Goal: Task Accomplishment & Management: Manage account settings

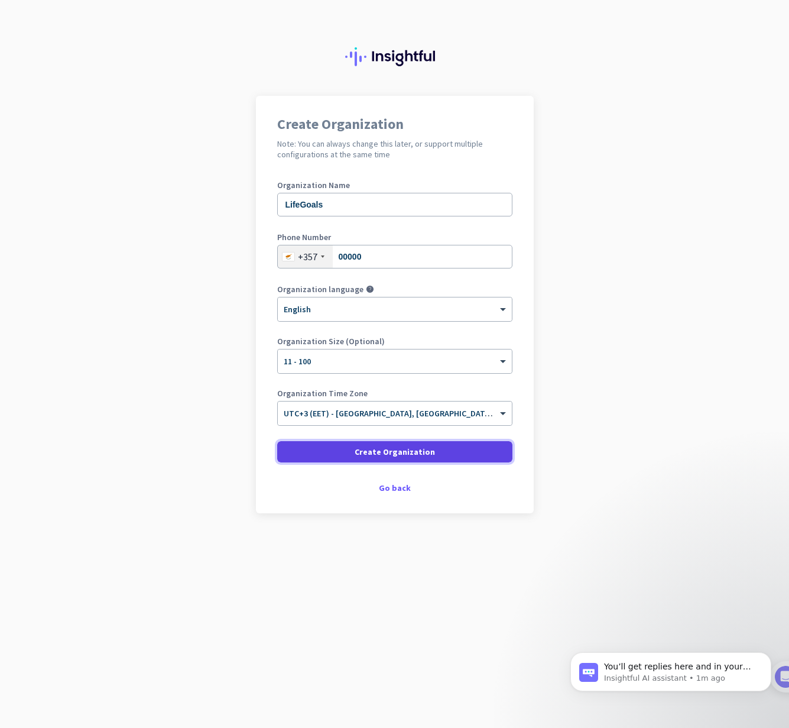
click at [370, 449] on span "Create Organization" at bounding box center [395, 452] width 80 height 12
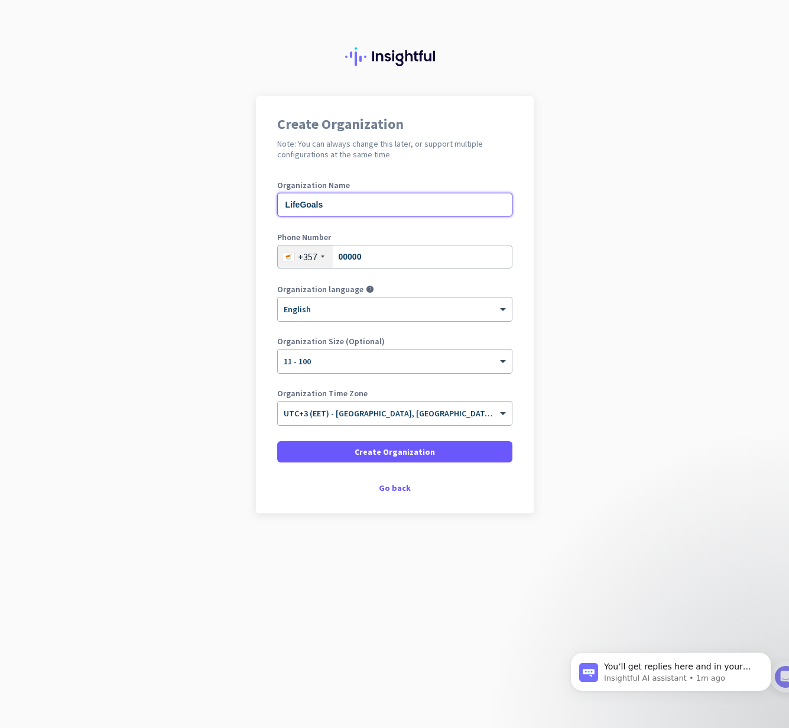
click at [368, 213] on input "LifeGoals" at bounding box center [394, 205] width 235 height 24
click at [391, 254] on input "00000" at bounding box center [394, 257] width 235 height 24
click at [384, 312] on div "× English" at bounding box center [387, 309] width 219 height 10
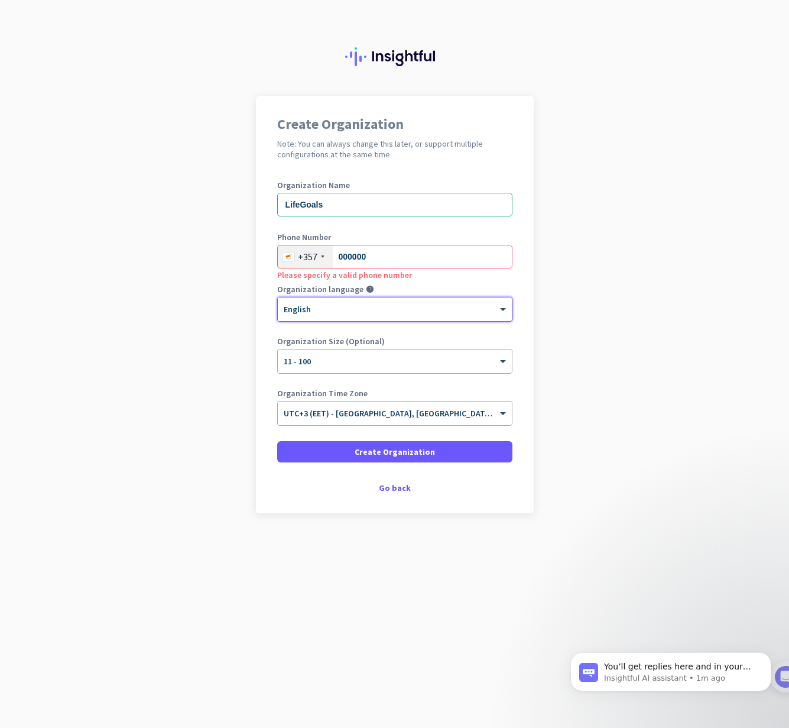
click at [384, 312] on div "× English" at bounding box center [387, 309] width 219 height 10
click at [388, 266] on input "000000" at bounding box center [394, 257] width 235 height 24
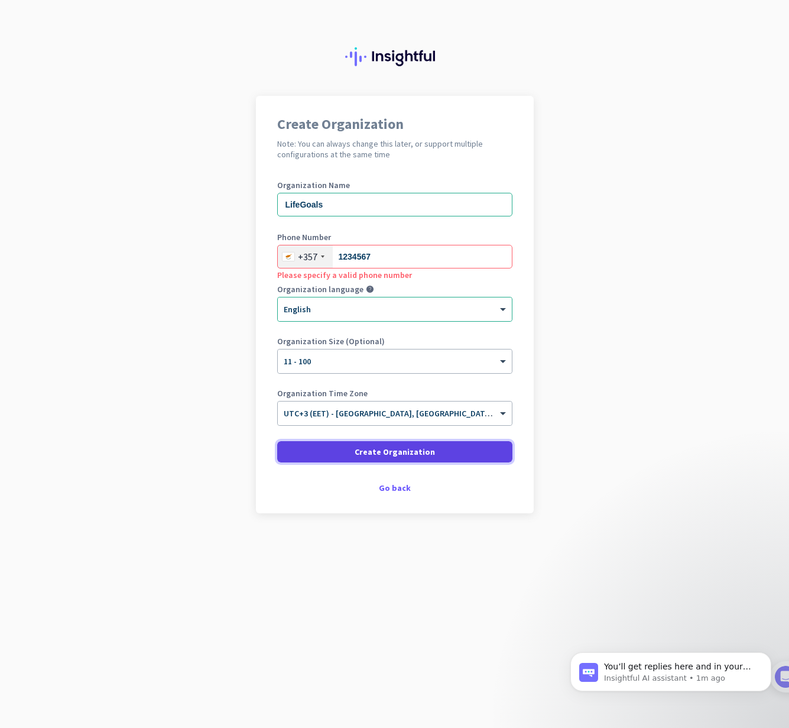
click at [375, 451] on span "Create Organization" at bounding box center [395, 452] width 80 height 12
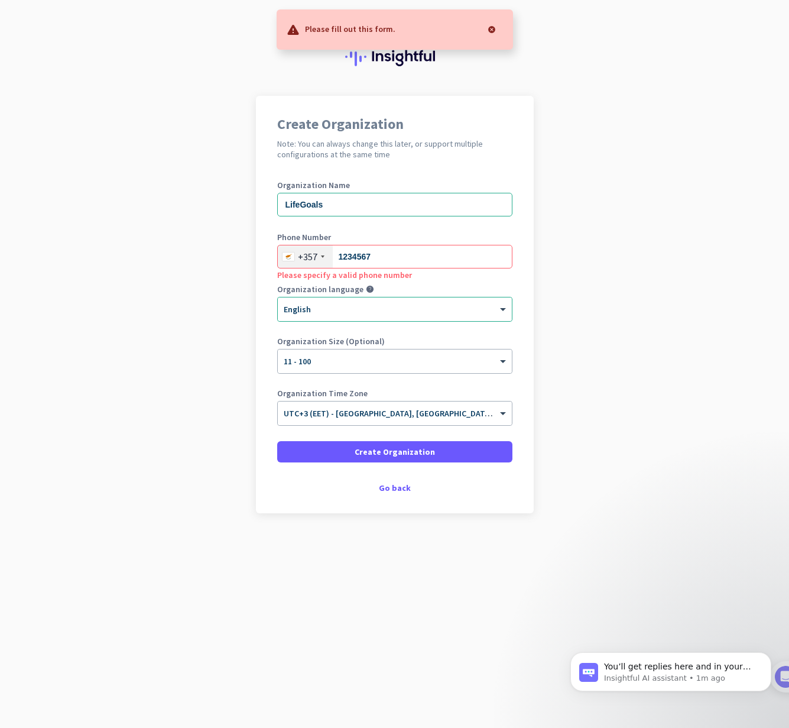
click at [494, 31] on div at bounding box center [492, 30] width 24 height 24
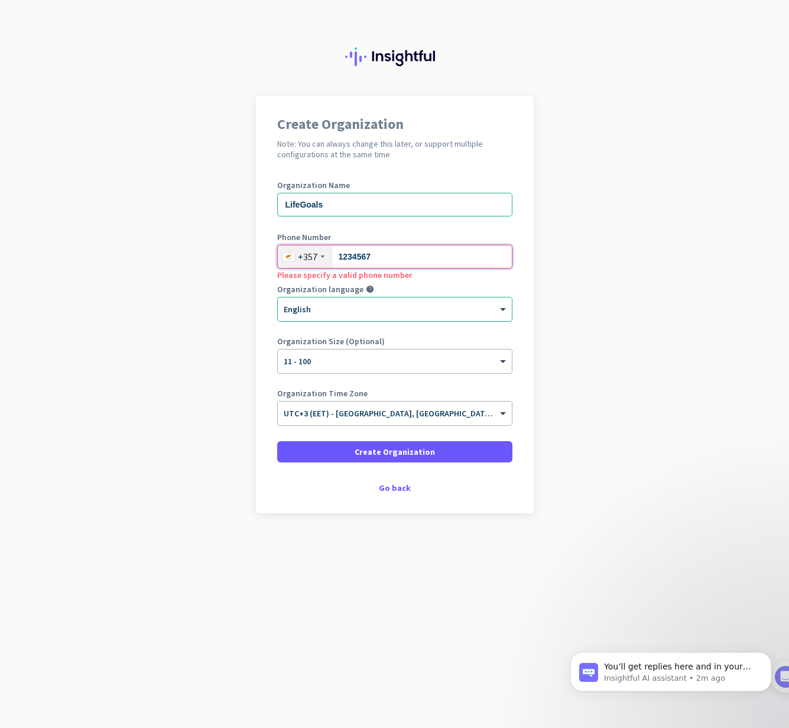
click at [336, 258] on input "1234567" at bounding box center [394, 257] width 235 height 24
click at [400, 258] on input "99 1234567" at bounding box center [394, 257] width 235 height 24
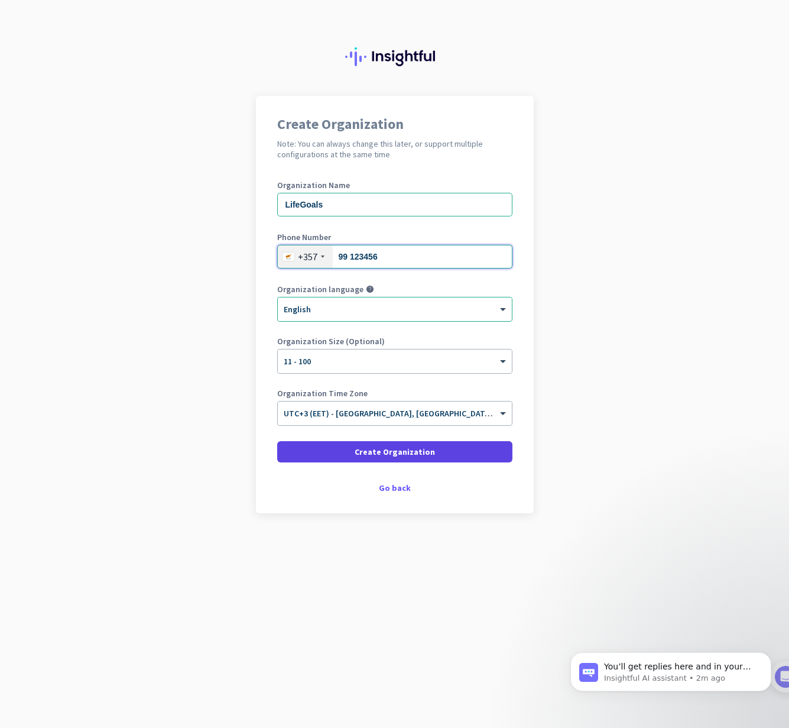
type input "99 123456"
click at [386, 451] on span "Create Organization" at bounding box center [395, 452] width 80 height 12
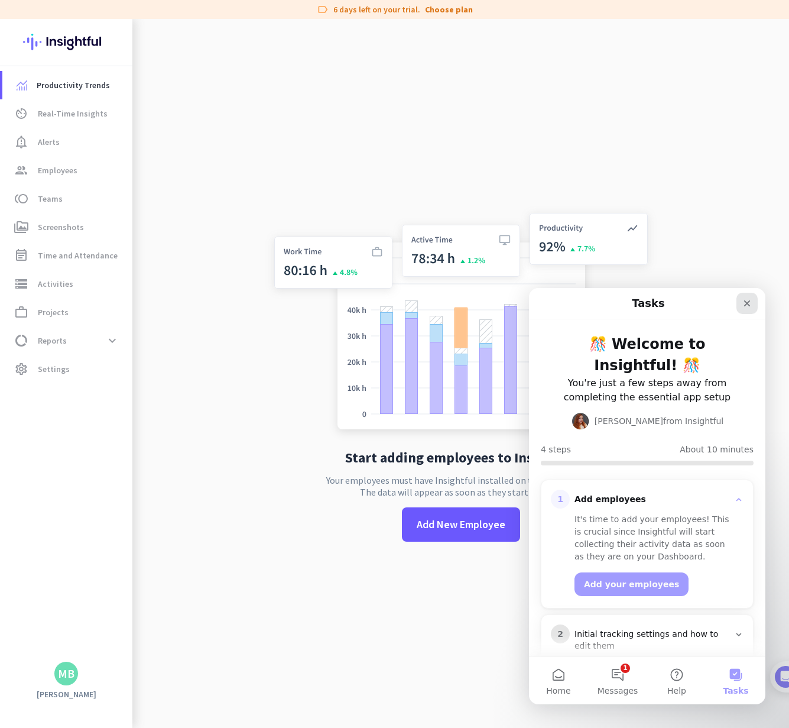
click at [746, 307] on icon "Close" at bounding box center [746, 302] width 9 height 9
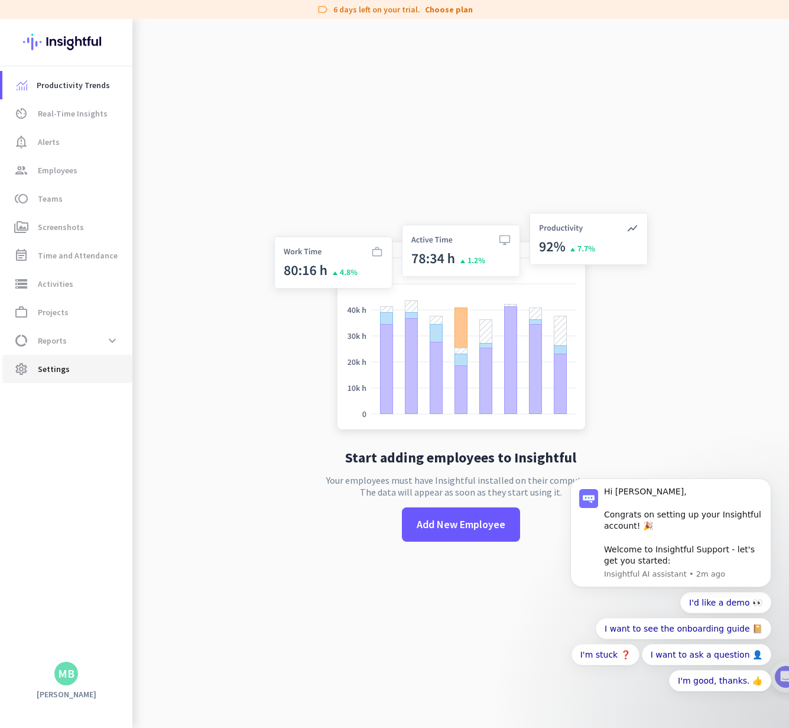
click at [71, 372] on span "settings Settings" at bounding box center [67, 369] width 111 height 14
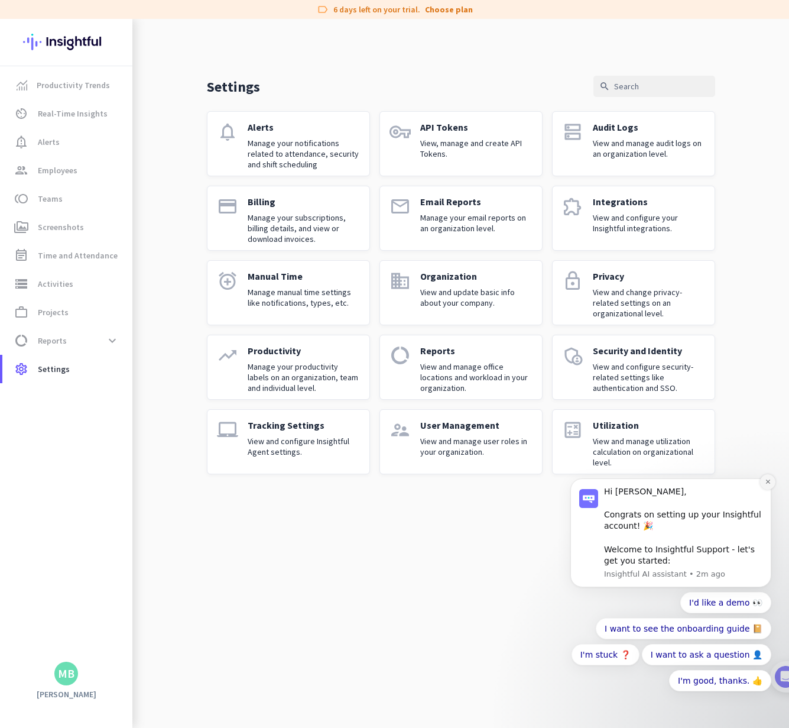
click at [766, 484] on icon "Dismiss notification" at bounding box center [768, 481] width 7 height 7
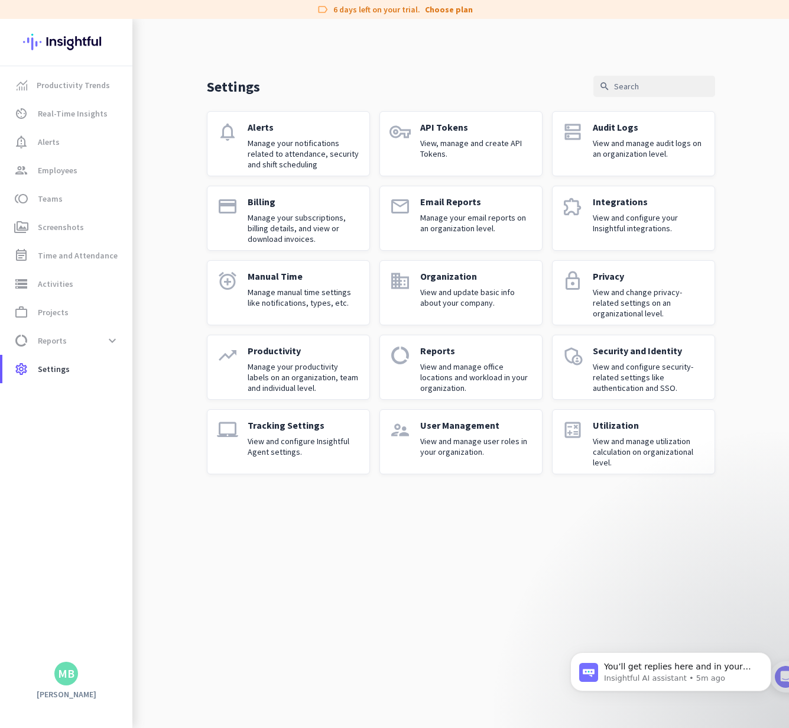
click at [306, 449] on p "View and configure Insightful Agent settings." at bounding box center [304, 446] width 112 height 21
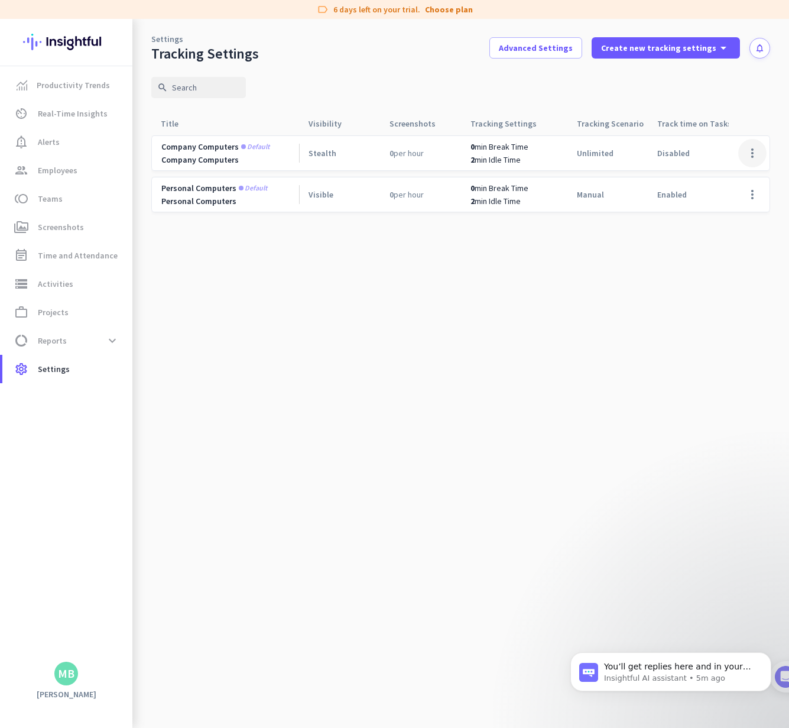
click at [754, 156] on span at bounding box center [752, 153] width 28 height 28
click at [745, 112] on div at bounding box center [394, 364] width 789 height 728
click at [77, 366] on span "settings Settings" at bounding box center [67, 369] width 111 height 14
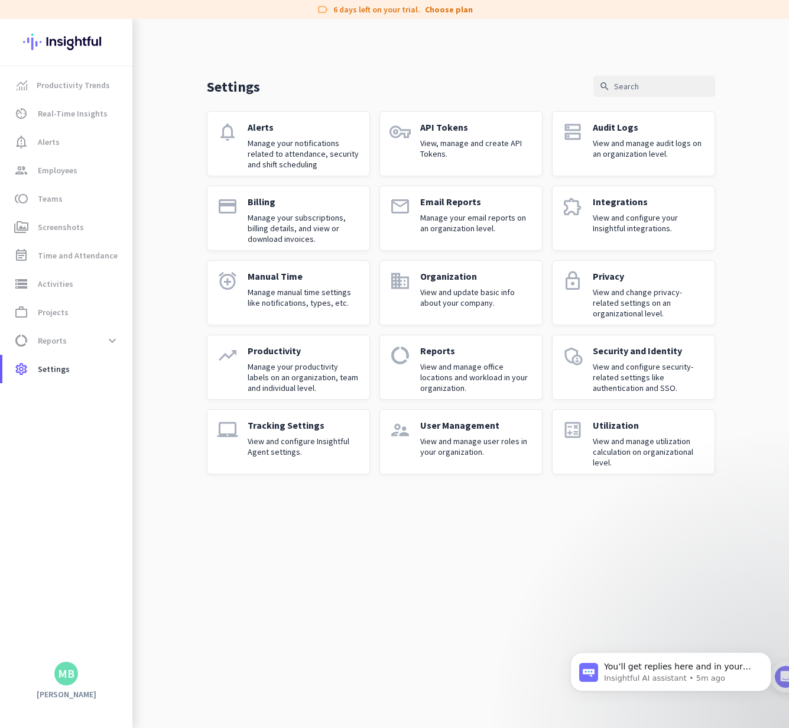
click at [348, 310] on div "Manual Time Manage manual time settings like notifications, types, etc." at bounding box center [304, 292] width 112 height 45
click at [323, 459] on div "Tracking Settings View and configure Insightful Agent settings." at bounding box center [304, 441] width 112 height 45
click at [427, 301] on p "View and update basic info about your company." at bounding box center [476, 297] width 112 height 21
click at [306, 297] on p "Manage manual time settings like notifications, types, etc." at bounding box center [304, 297] width 112 height 21
click at [284, 372] on p "Manage your productivity labels on an organization, team and individual level." at bounding box center [304, 377] width 112 height 32
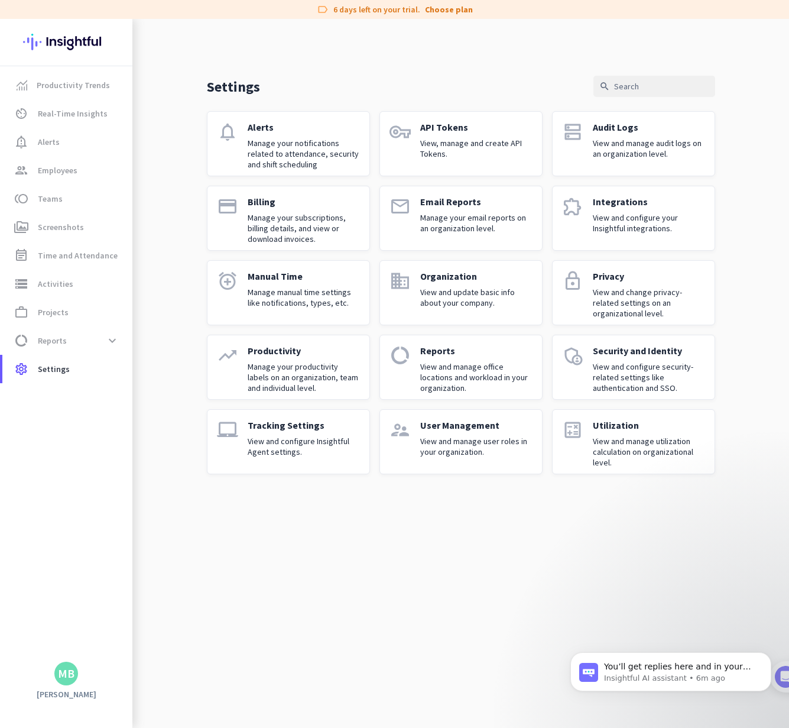
click at [246, 377] on link "trending_up Productivity Manage your productivity labels on an organization, te…" at bounding box center [288, 367] width 163 height 65
click at [351, 456] on p "View and configure Insightful Agent settings." at bounding box center [304, 446] width 112 height 21
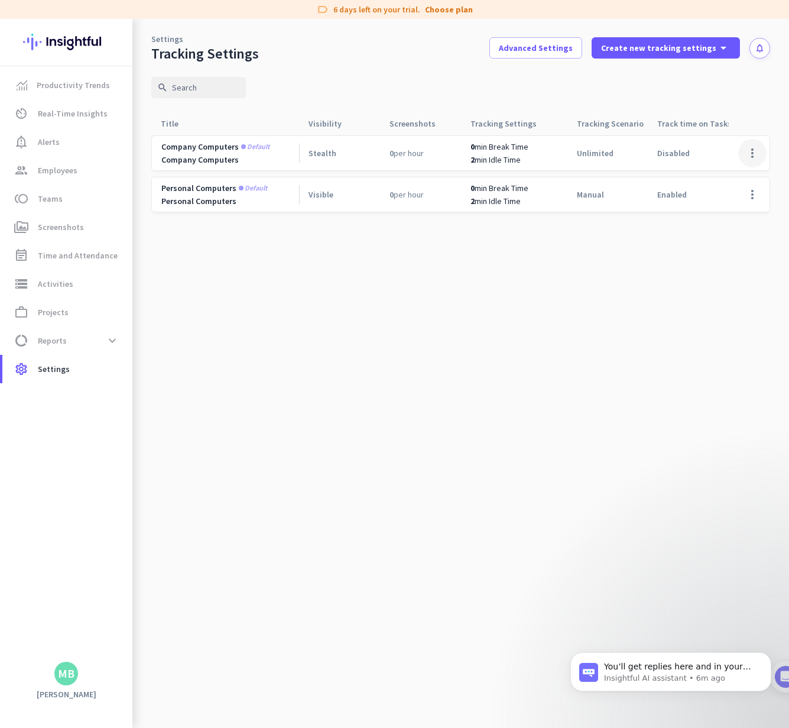
click at [747, 155] on span at bounding box center [752, 153] width 28 height 28
click at [728, 181] on span "Edit" at bounding box center [728, 178] width 57 height 12
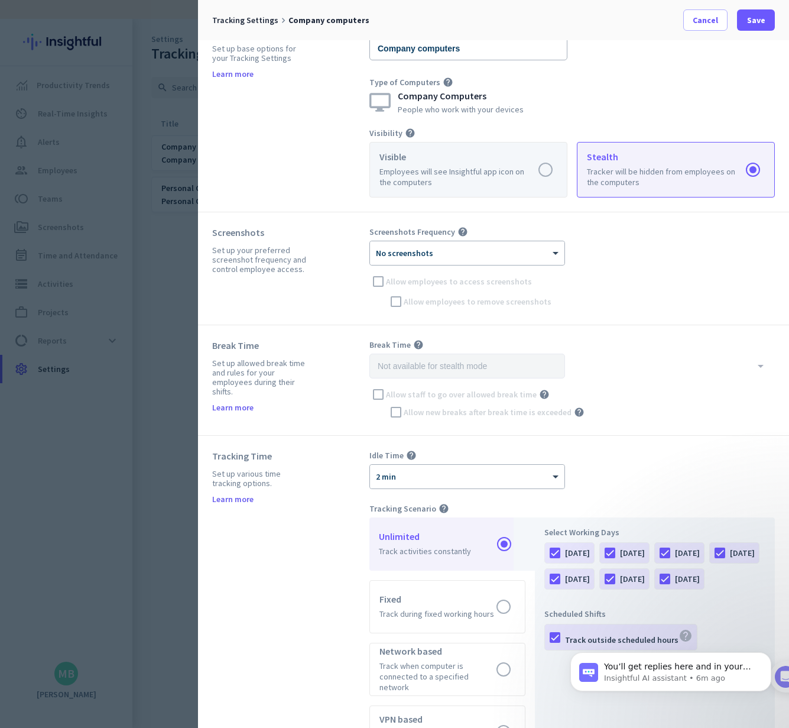
scroll to position [51, 0]
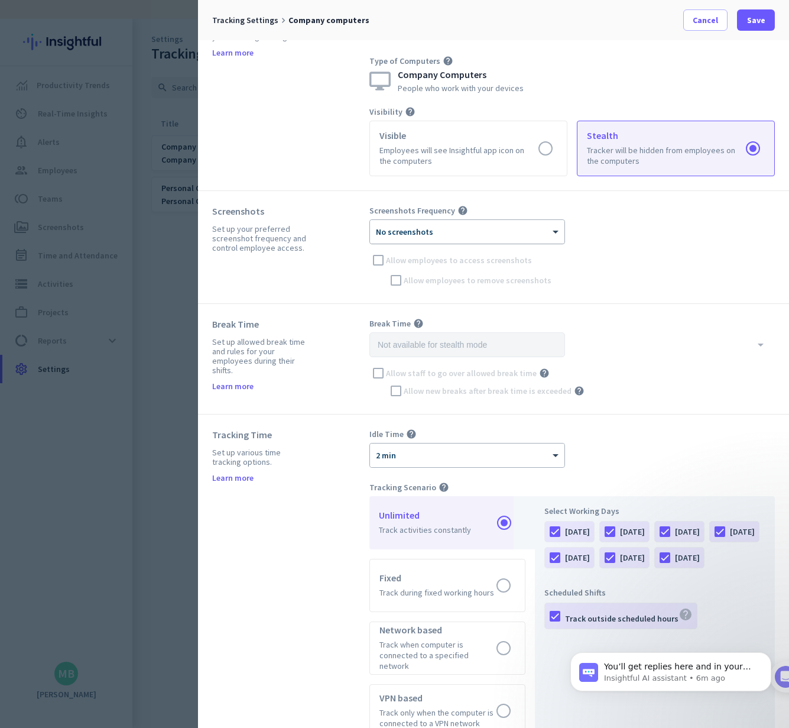
click at [557, 238] on div "× No screenshots" at bounding box center [467, 232] width 194 height 24
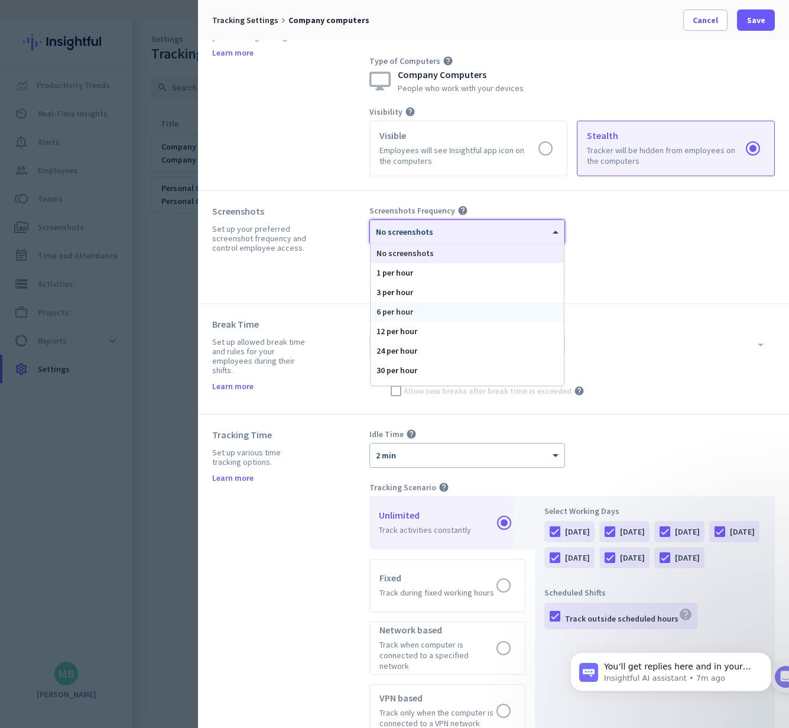
click at [531, 317] on div "6 per hour" at bounding box center [467, 312] width 193 height 20
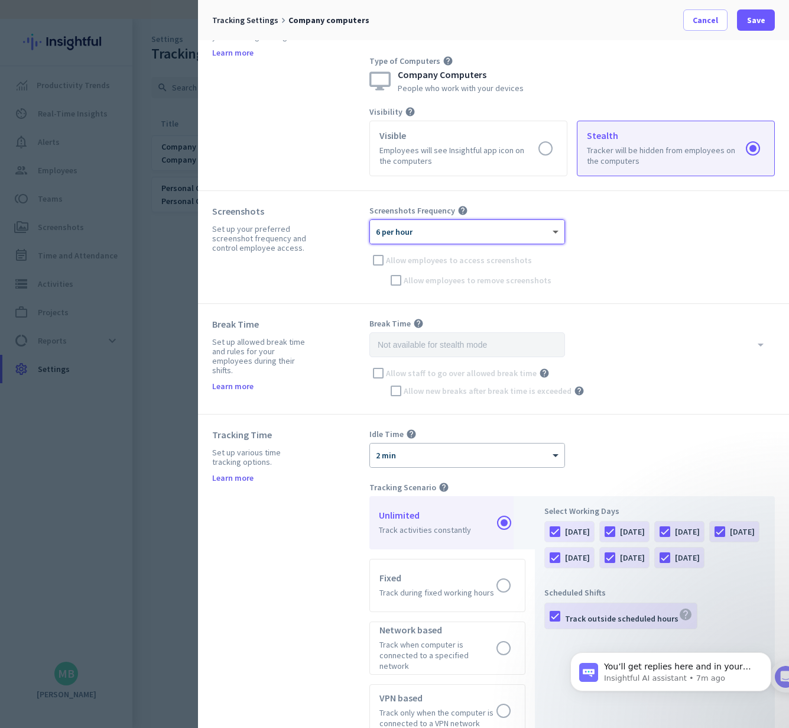
click at [563, 230] on span at bounding box center [557, 232] width 15 height 10
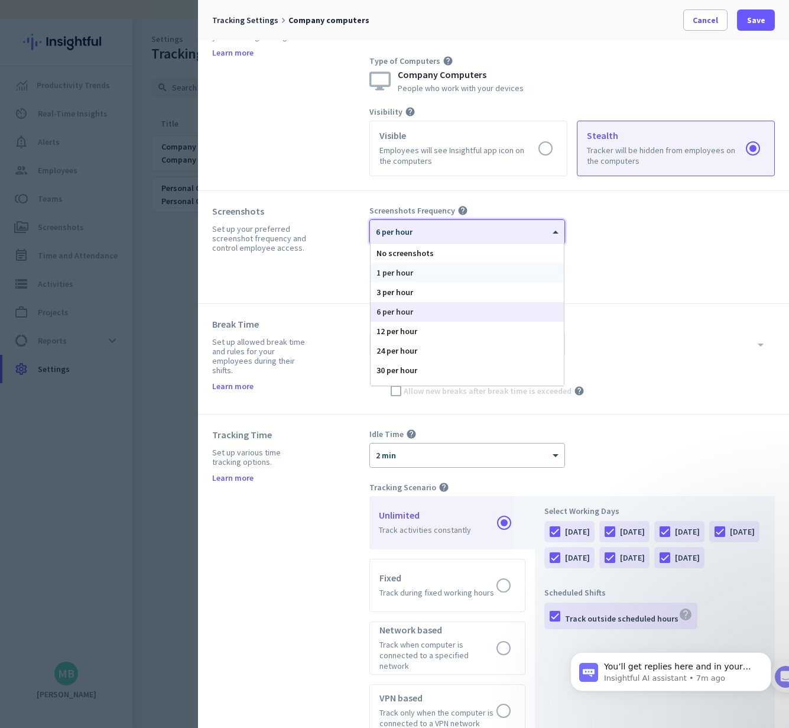
click at [531, 277] on div "1 per hour" at bounding box center [467, 273] width 193 height 20
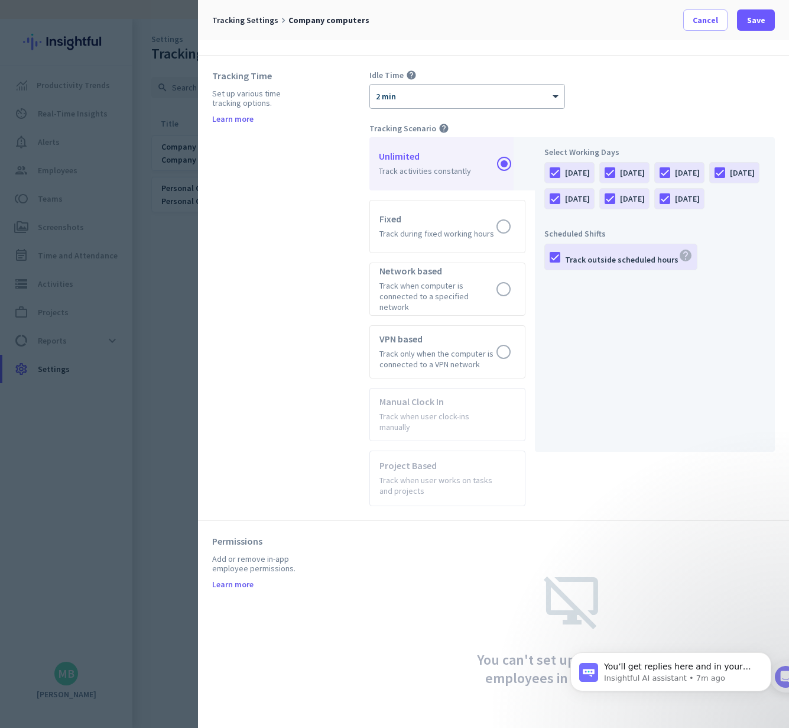
scroll to position [0, 0]
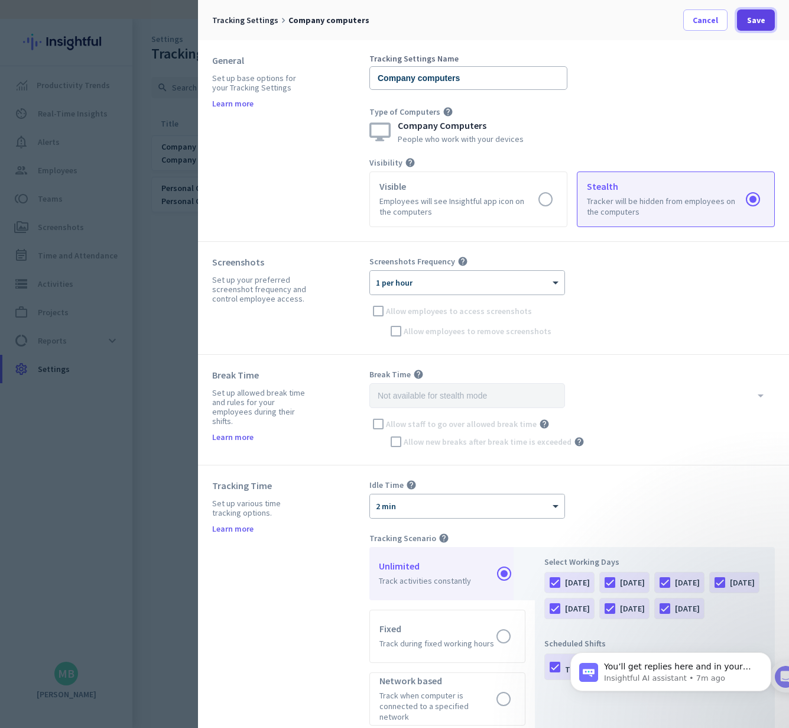
click at [764, 18] on span "Save" at bounding box center [756, 20] width 18 height 12
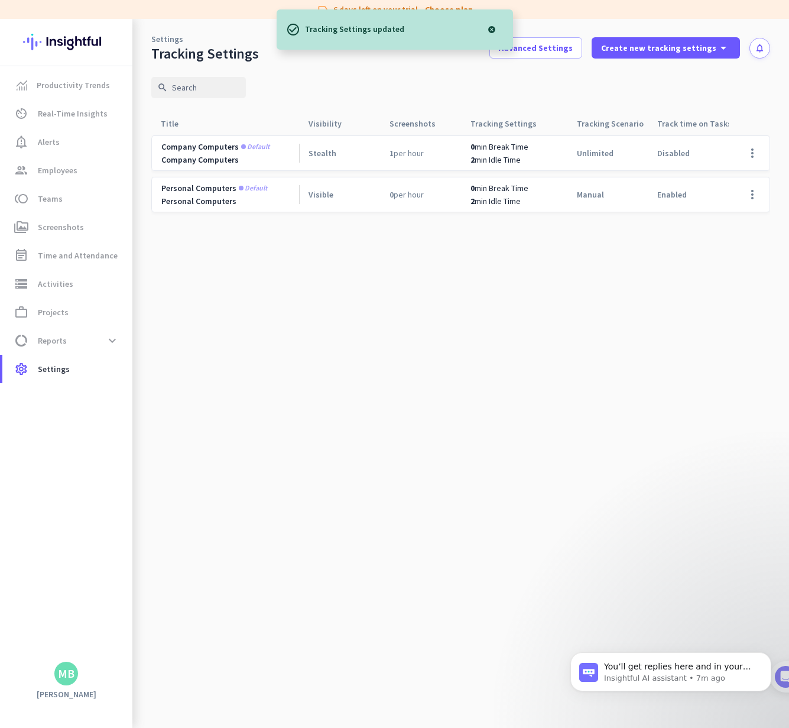
click at [549, 306] on cdk-virtual-scroll-viewport "Company computers Default Company Computers Stealth 1 per hour 0 min Break Time…" at bounding box center [460, 431] width 619 height 593
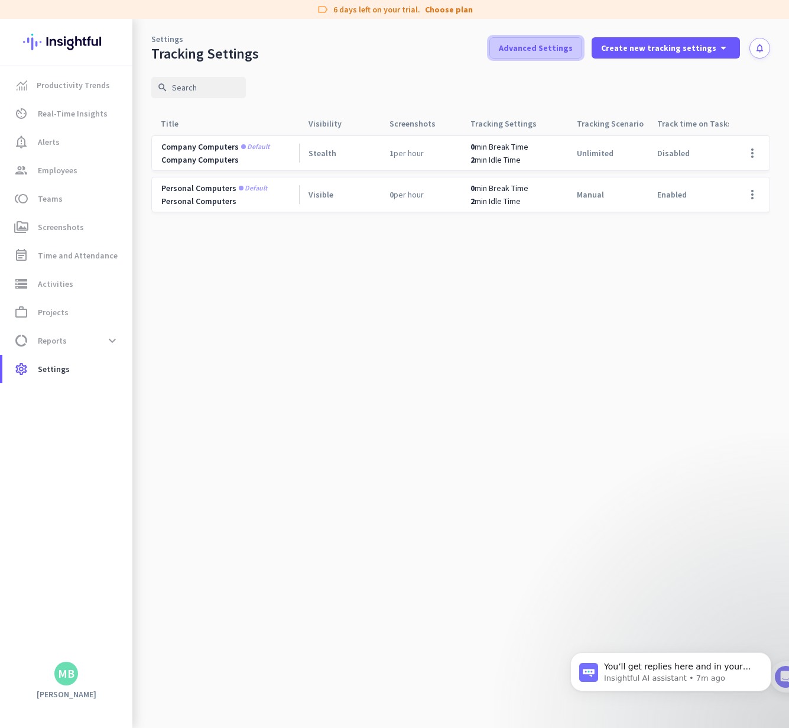
click at [560, 52] on span "Advanced Settings" at bounding box center [536, 48] width 74 height 12
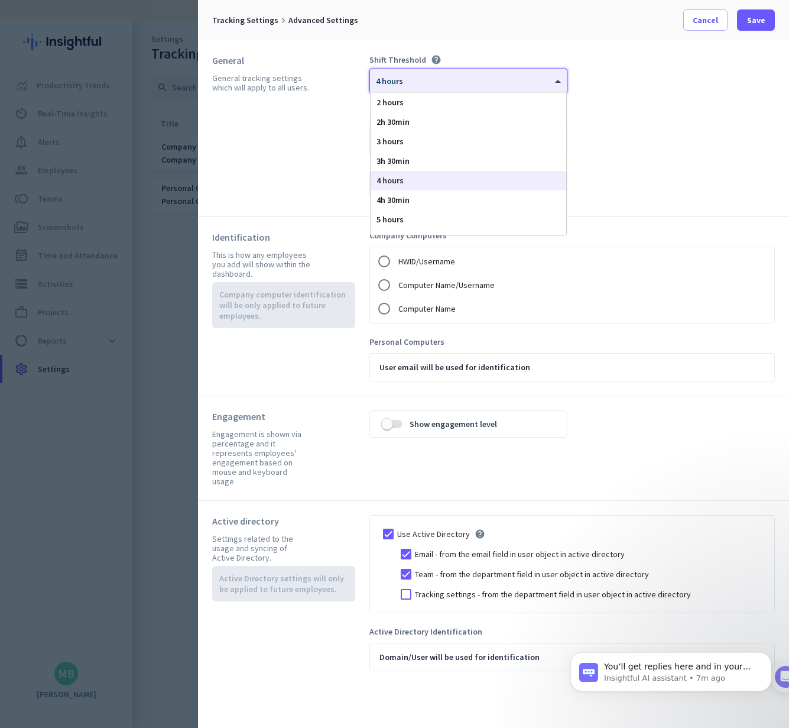
click at [552, 84] on span at bounding box center [559, 81] width 15 height 10
click at [628, 89] on div "Shift Threshold help × 4 hours 2 hours 2h 30min 3 hours 3h 30min 4 hours 4h 30m…" at bounding box center [571, 128] width 405 height 148
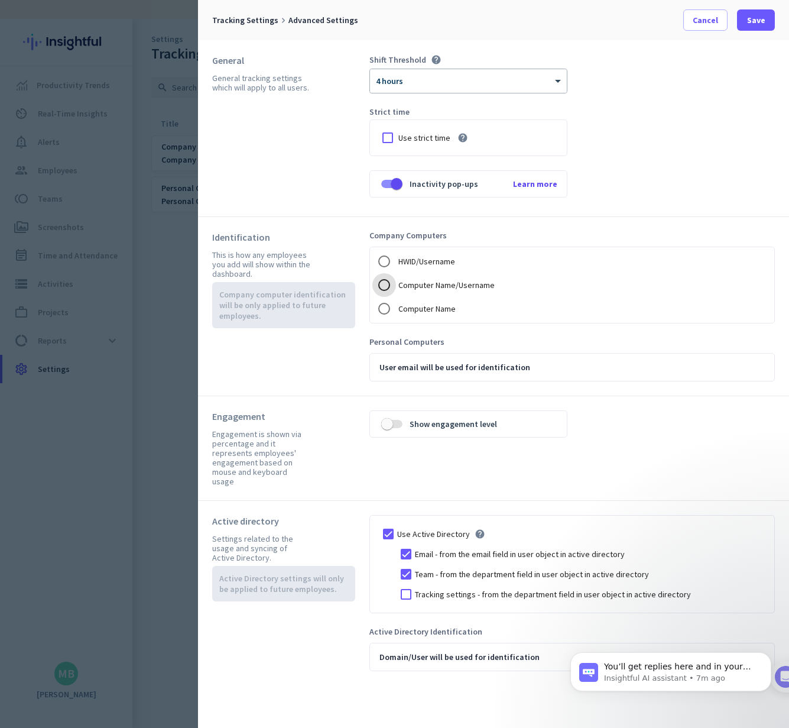
click at [385, 285] on input "Computer Name/Username" at bounding box center [384, 285] width 24 height 24
radio input "true"
click at [382, 260] on input "HWID/Username" at bounding box center [384, 261] width 24 height 24
radio input "true"
click at [754, 15] on span "Save" at bounding box center [756, 20] width 18 height 12
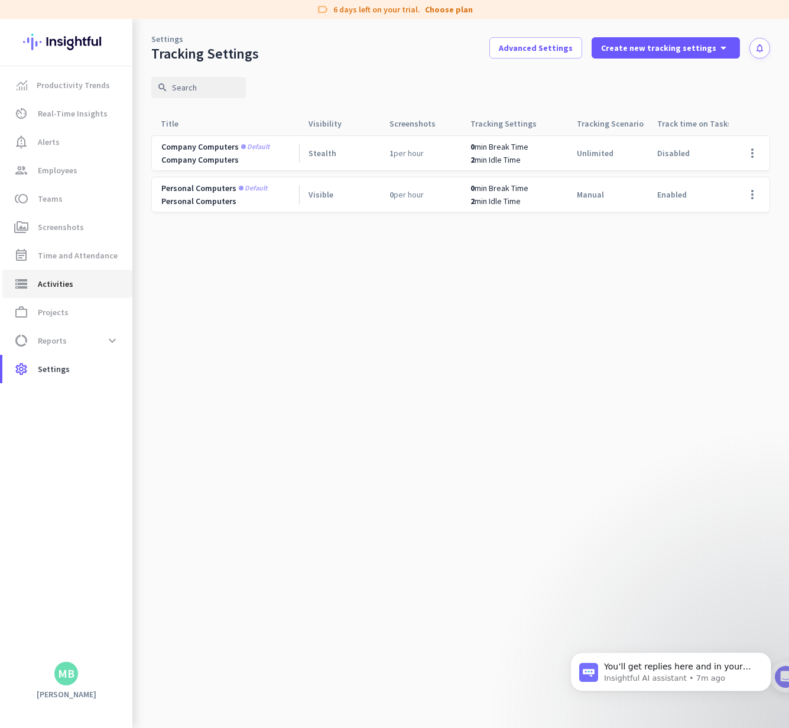
click at [87, 282] on span "storage Activities" at bounding box center [67, 284] width 111 height 14
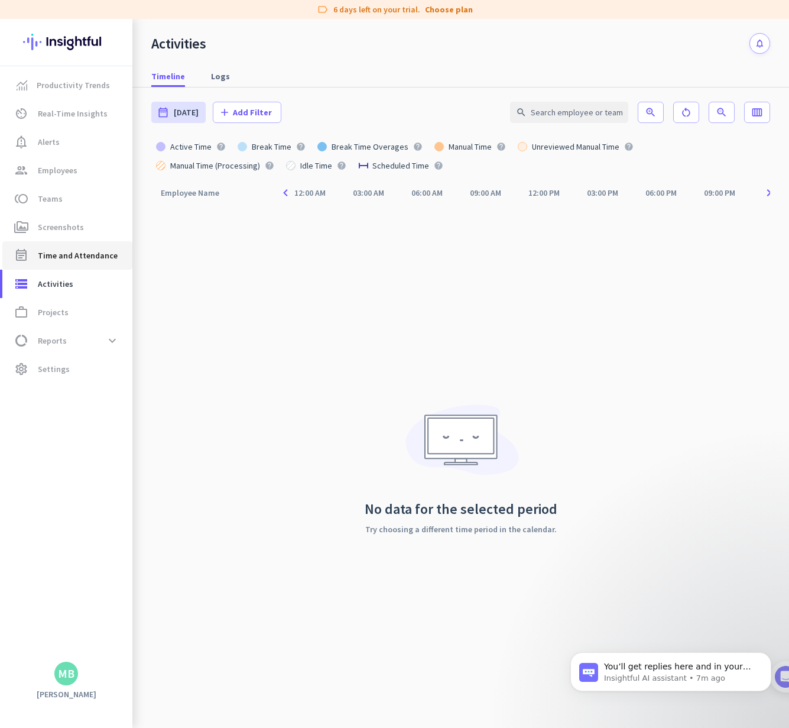
click at [86, 249] on span "Time and Attendance" at bounding box center [78, 255] width 80 height 14
type input "[DATE] - [DATE]"
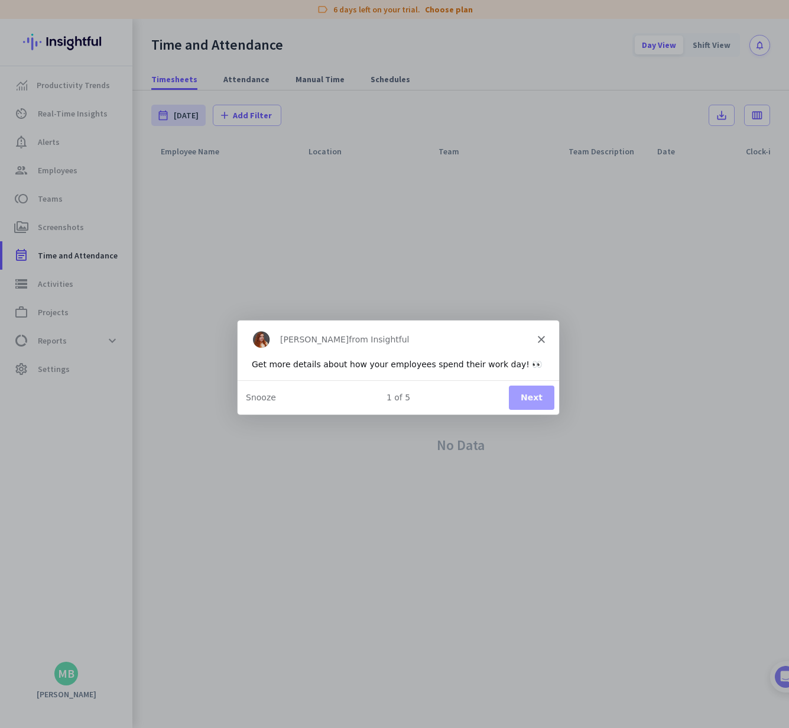
click at [540, 335] on icon "Close" at bounding box center [540, 338] width 7 height 7
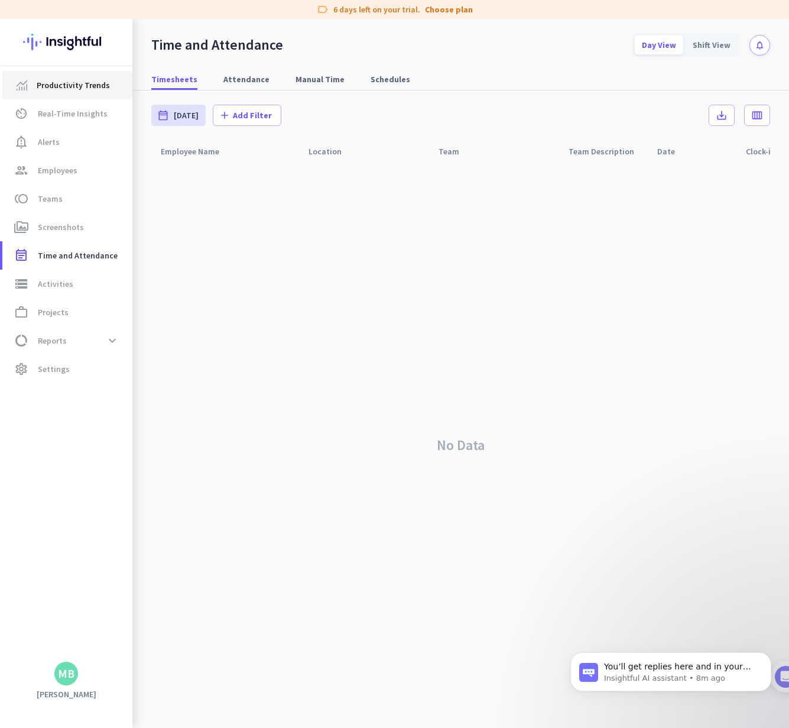
click at [49, 93] on link "Productivity Trends" at bounding box center [67, 85] width 130 height 28
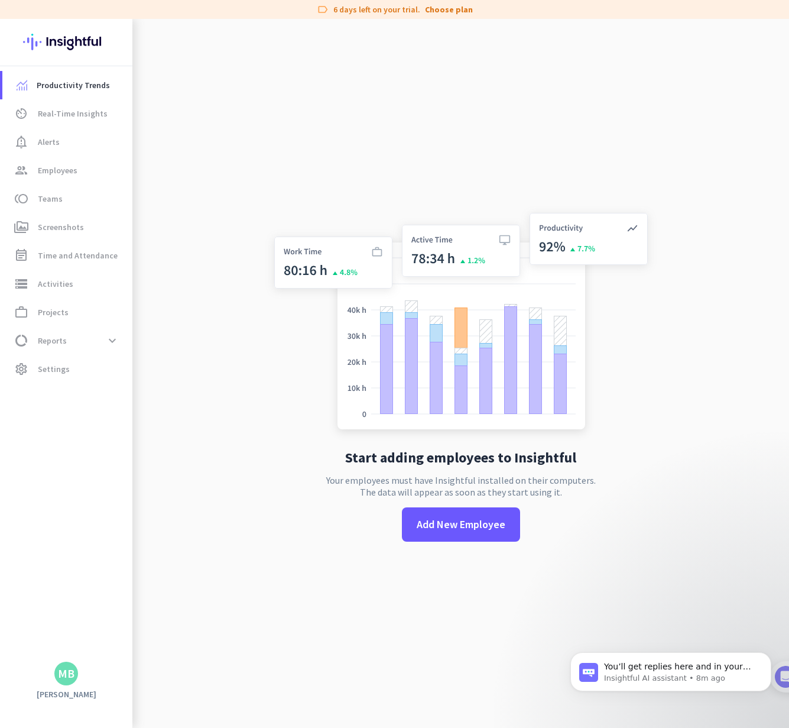
click at [66, 681] on div "MB" at bounding box center [66, 673] width 24 height 24
click at [84, 358] on div at bounding box center [394, 364] width 789 height 728
click at [60, 371] on span "Settings" at bounding box center [54, 369] width 32 height 14
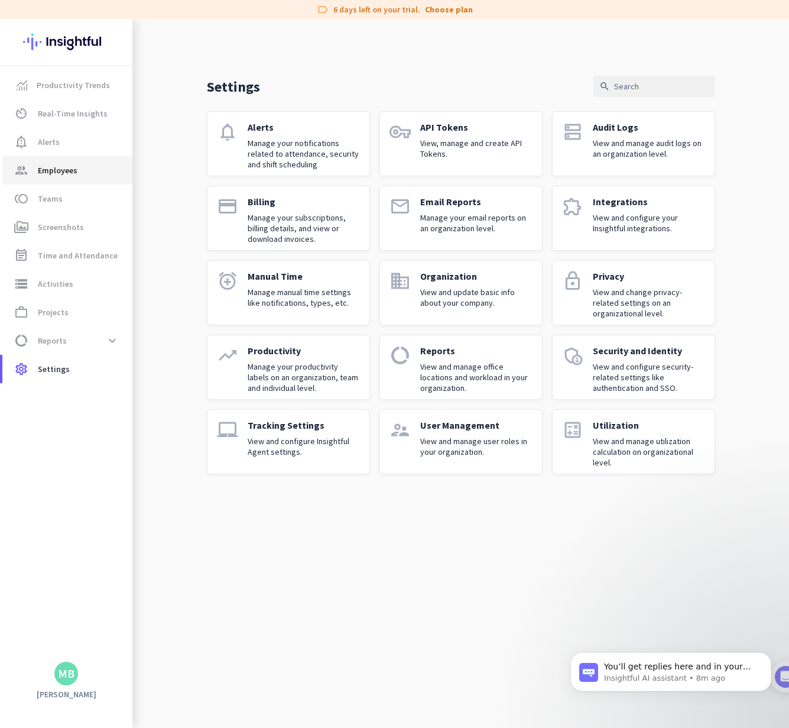
click at [66, 162] on link "group Employees" at bounding box center [67, 170] width 130 height 28
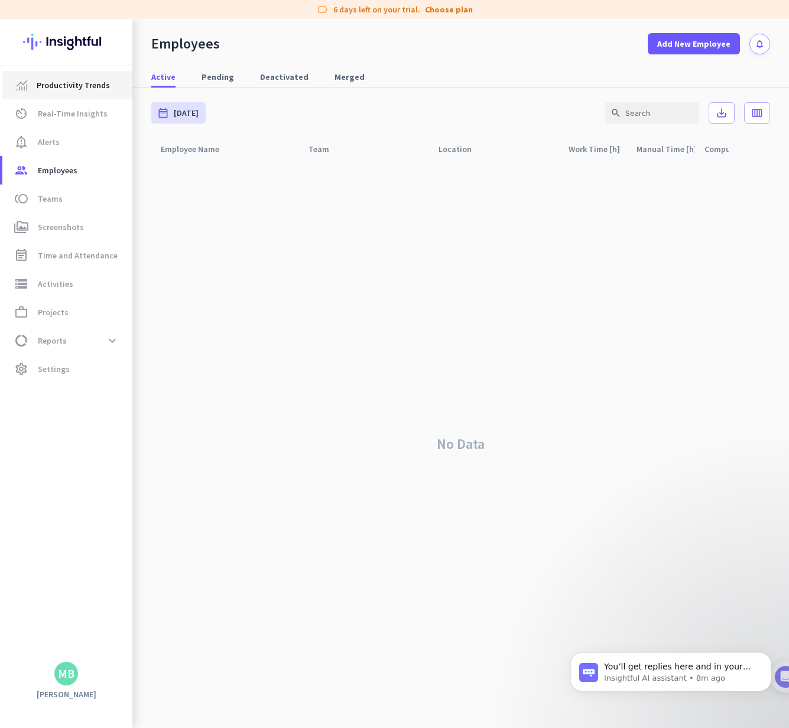
click at [64, 85] on span "Productivity Trends" at bounding box center [73, 85] width 73 height 14
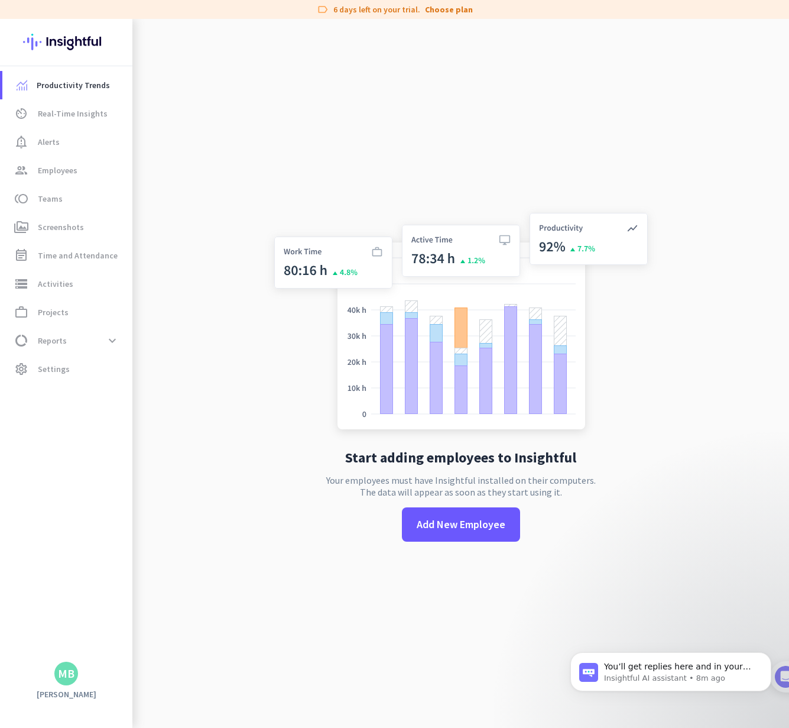
click at [74, 44] on img at bounding box center [66, 42] width 86 height 46
click at [75, 368] on span "settings Settings" at bounding box center [67, 369] width 111 height 14
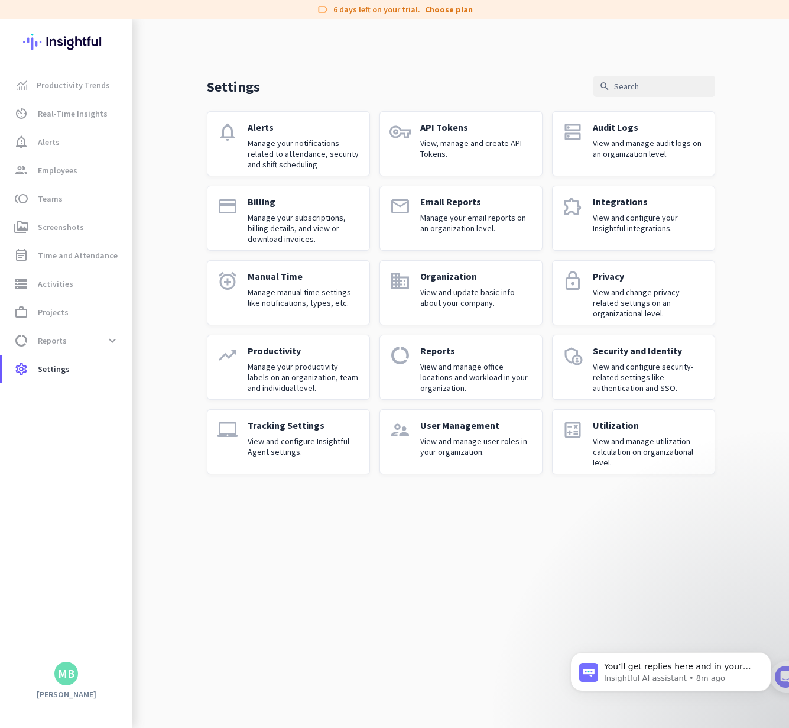
click at [43, 40] on img at bounding box center [66, 42] width 86 height 46
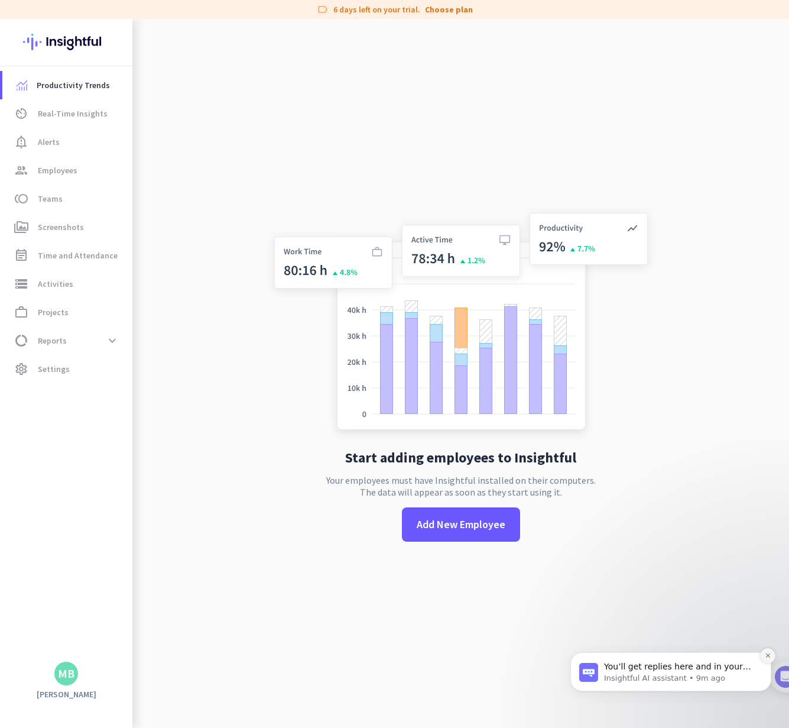
click at [765, 657] on icon "Dismiss notification" at bounding box center [767, 655] width 4 height 4
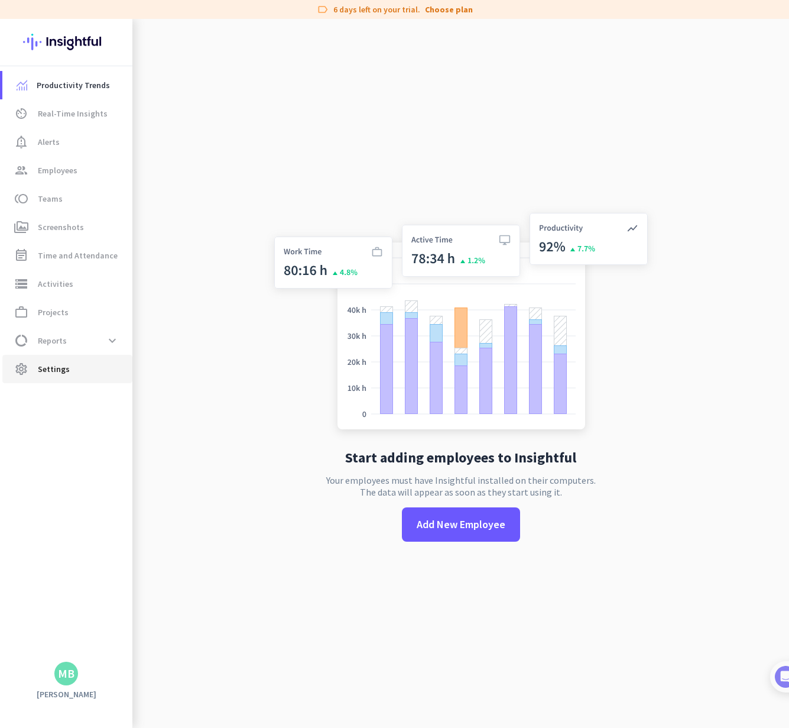
click at [101, 364] on span "settings Settings" at bounding box center [67, 369] width 111 height 14
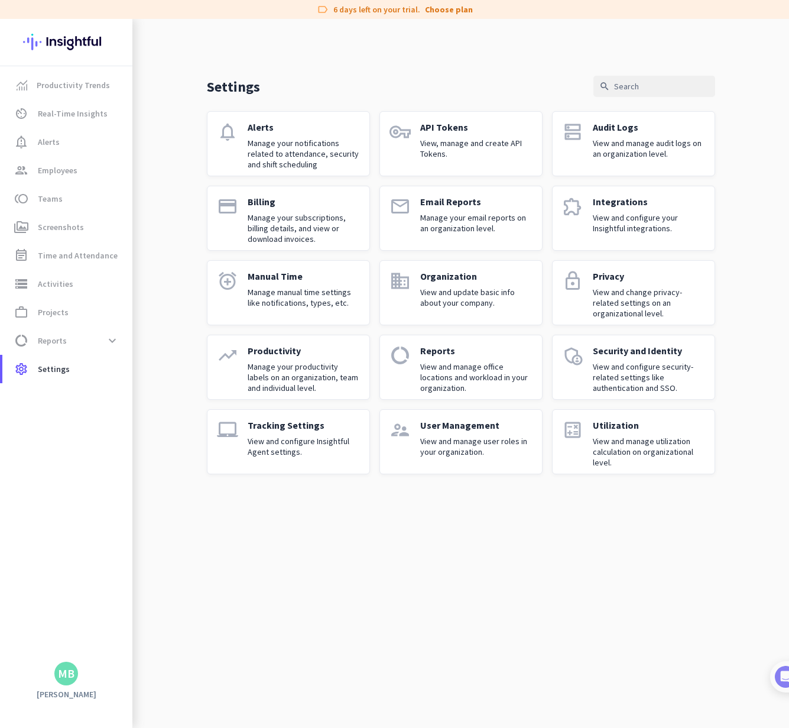
click at [325, 432] on div "Tracking Settings View and configure Insightful Agent settings." at bounding box center [304, 441] width 112 height 45
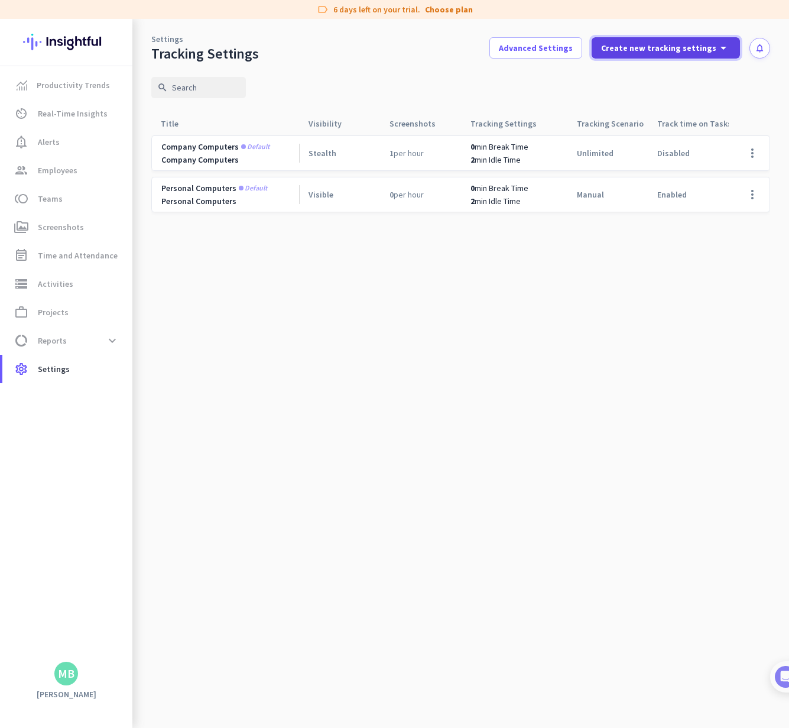
click at [728, 53] on icon "arrow_drop_down" at bounding box center [723, 48] width 14 height 14
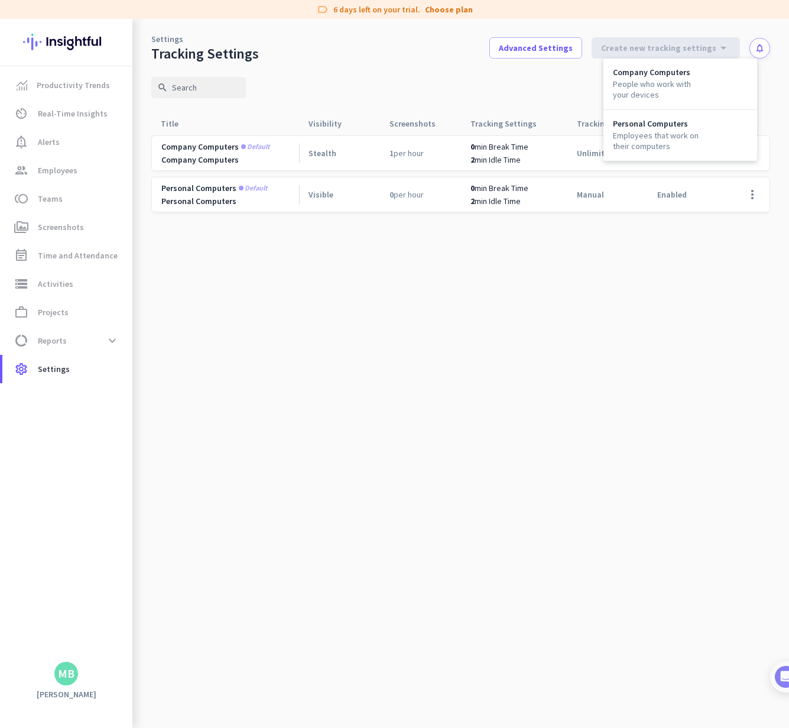
drag, startPoint x: 520, startPoint y: 330, endPoint x: 665, endPoint y: 246, distance: 167.6
click at [520, 330] on div at bounding box center [394, 364] width 789 height 728
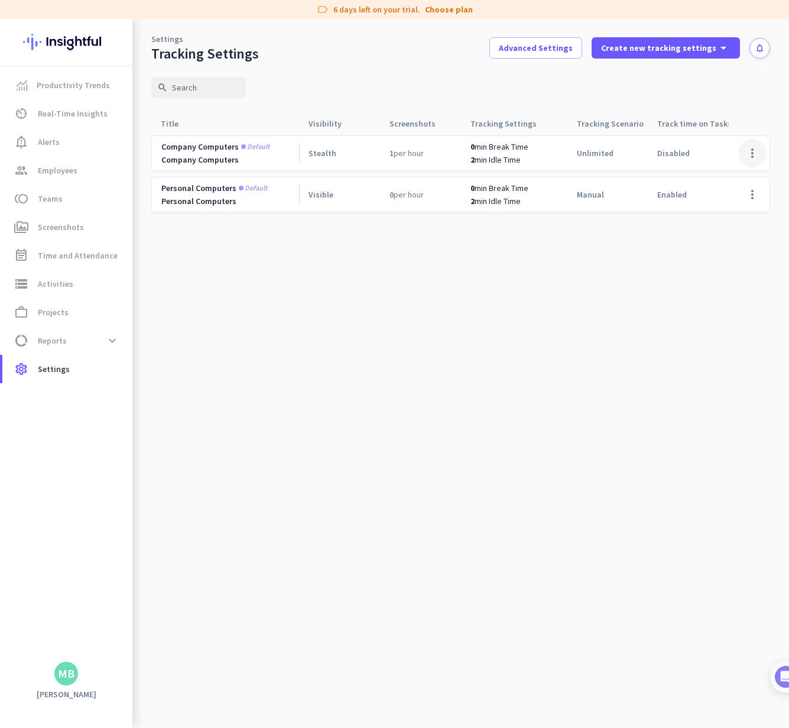
click at [753, 148] on span at bounding box center [752, 153] width 28 height 28
click at [236, 245] on div at bounding box center [394, 364] width 789 height 728
click at [217, 146] on span "Company computers" at bounding box center [199, 146] width 77 height 11
click at [261, 148] on span "Default" at bounding box center [255, 146] width 28 height 7
click at [404, 168] on div "1 per hour" at bounding box center [420, 153] width 81 height 34
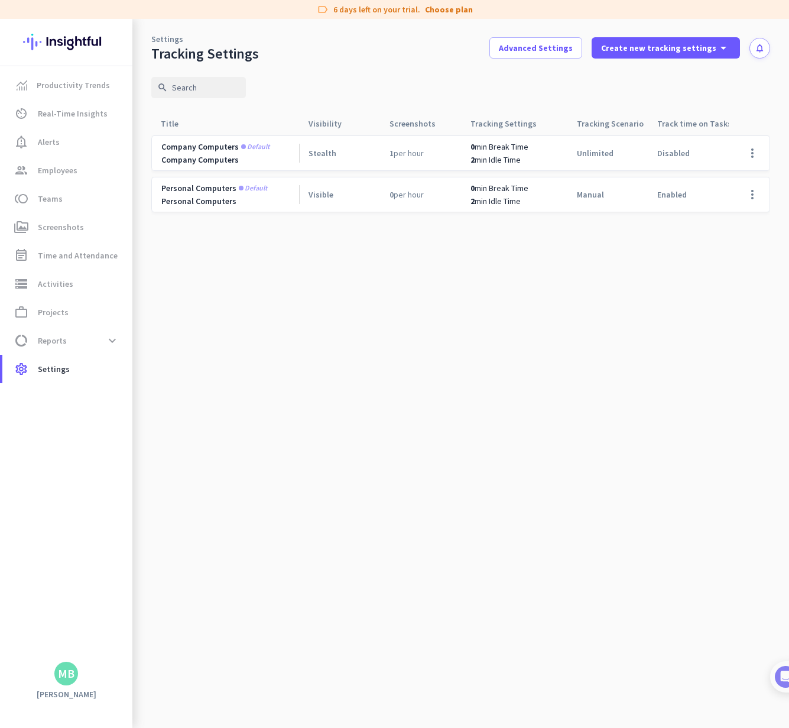
click at [524, 158] on div "2 min Idle Time" at bounding box center [518, 159] width 97 height 11
click at [648, 151] on div "Disabled" at bounding box center [688, 153] width 81 height 34
click at [34, 365] on span "settings Settings" at bounding box center [67, 369] width 111 height 14
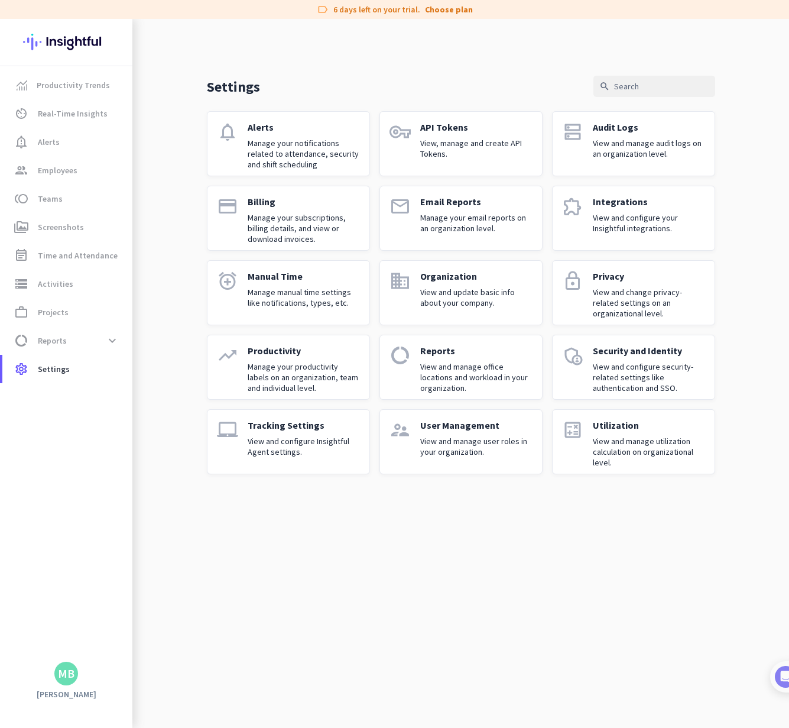
click at [617, 224] on p "View and configure your Insightful integrations." at bounding box center [649, 222] width 112 height 21
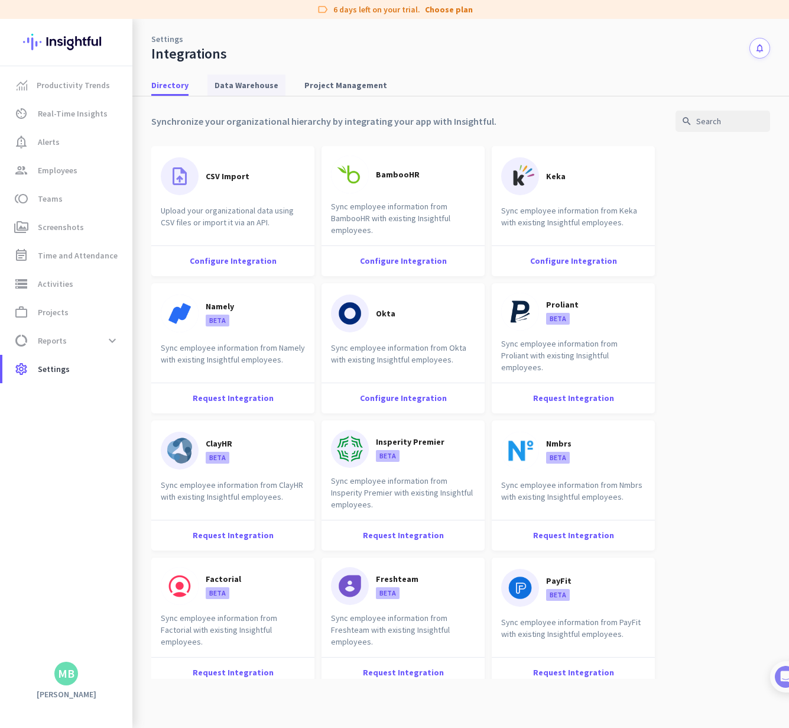
click at [250, 87] on span "Data Warehouse" at bounding box center [247, 85] width 64 height 12
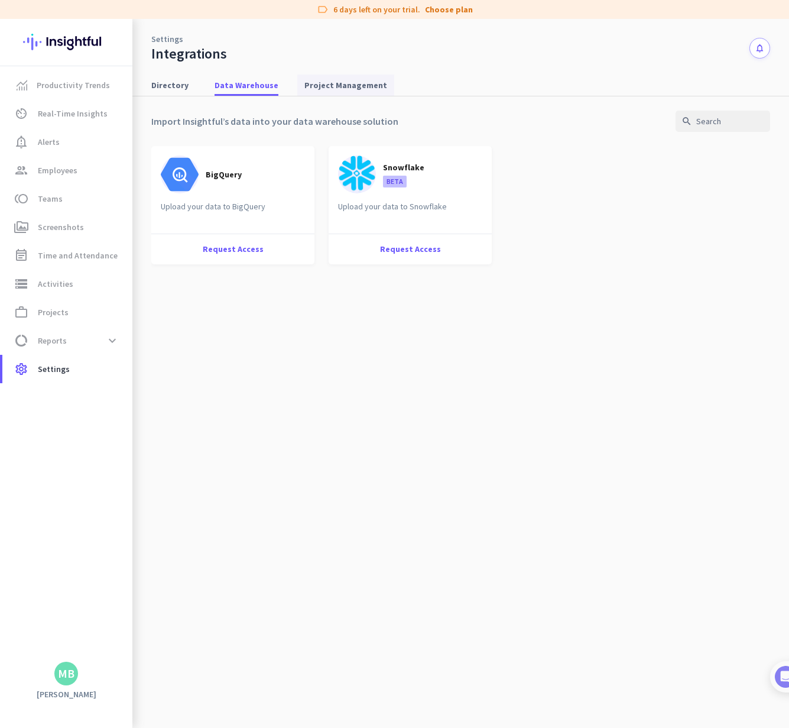
click at [352, 86] on span "Project Management" at bounding box center [345, 85] width 83 height 12
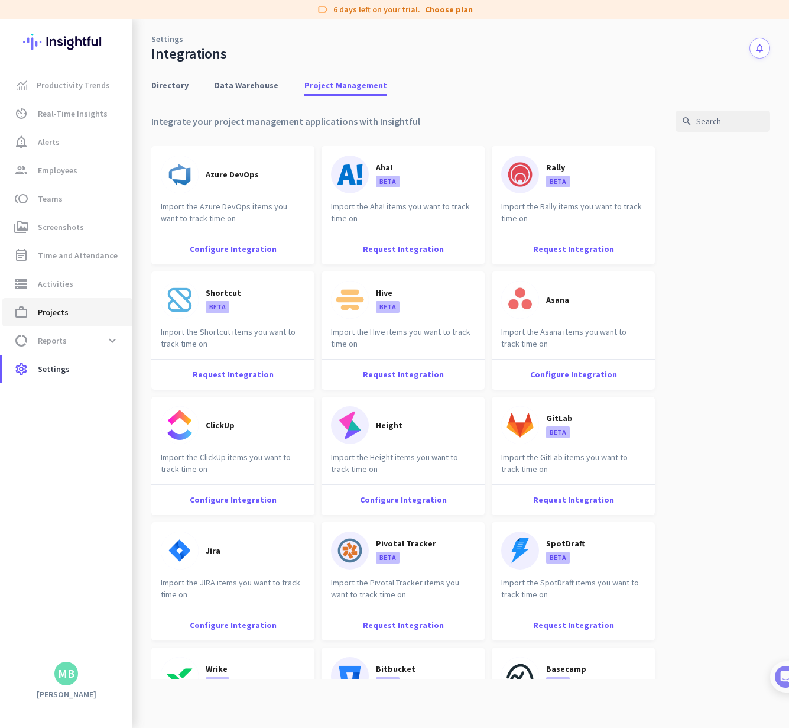
click at [93, 320] on link "work_outline Projects" at bounding box center [67, 312] width 130 height 28
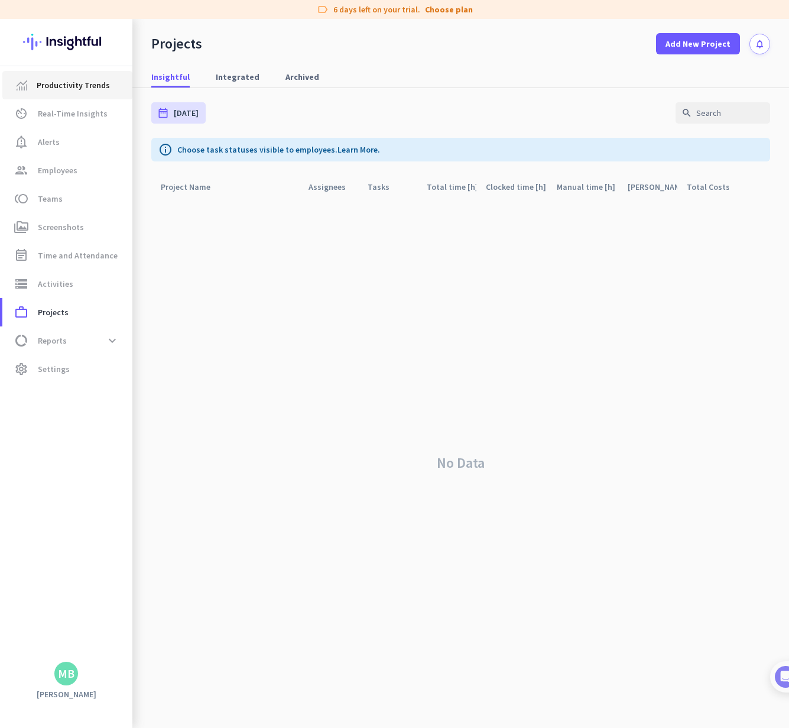
click at [72, 92] on span "Productivity Trends" at bounding box center [73, 85] width 73 height 14
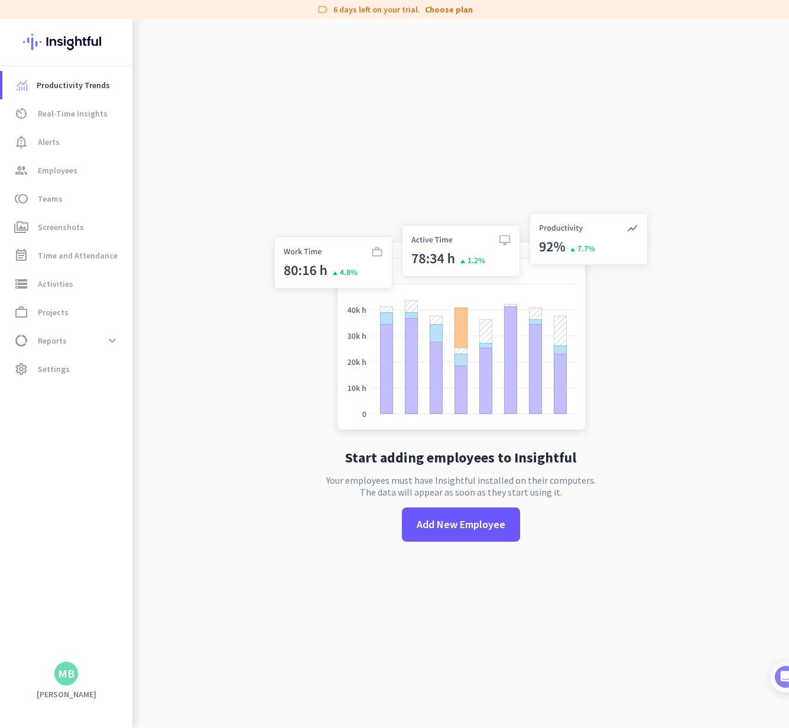
click at [74, 51] on img at bounding box center [66, 42] width 86 height 46
click at [56, 358] on link "settings Settings" at bounding box center [67, 369] width 130 height 28
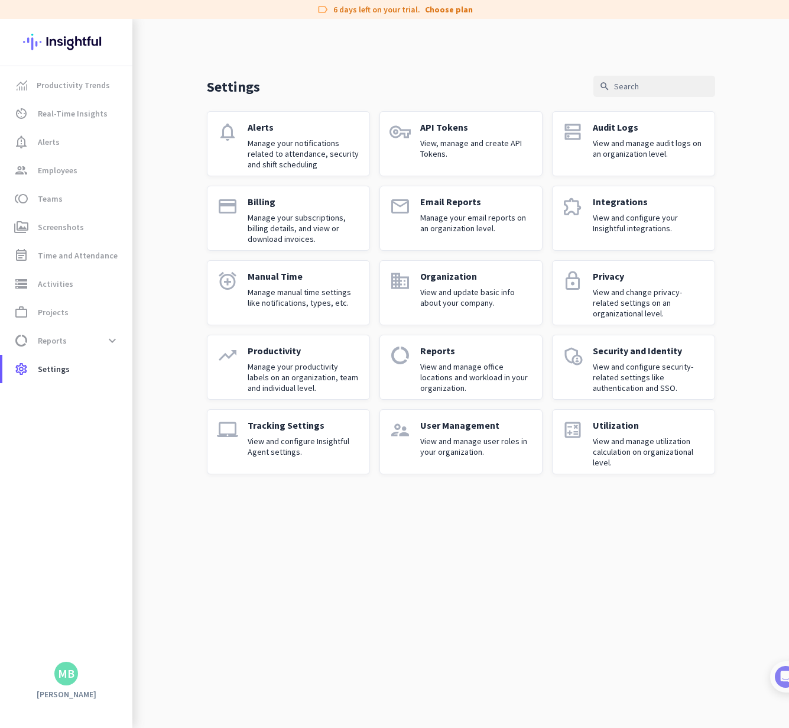
click at [77, 674] on div "MB" at bounding box center [66, 673] width 24 height 24
click at [280, 528] on div at bounding box center [394, 364] width 789 height 728
click at [76, 665] on app-letter-avatar "MB" at bounding box center [66, 673] width 24 height 24
click at [148, 593] on span "Personal Settings" at bounding box center [129, 586] width 90 height 21
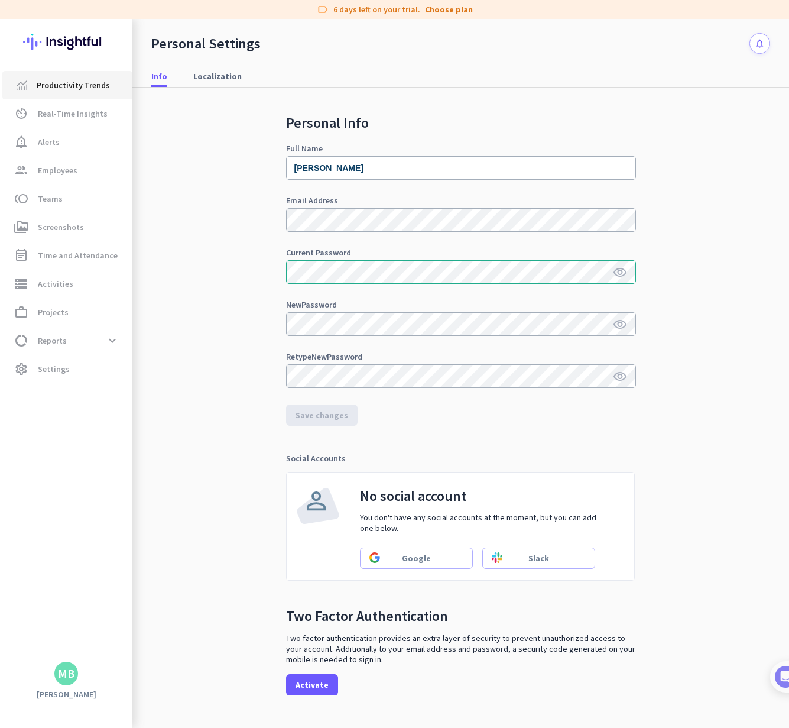
click at [85, 91] on span "Productivity Trends" at bounding box center [73, 85] width 73 height 14
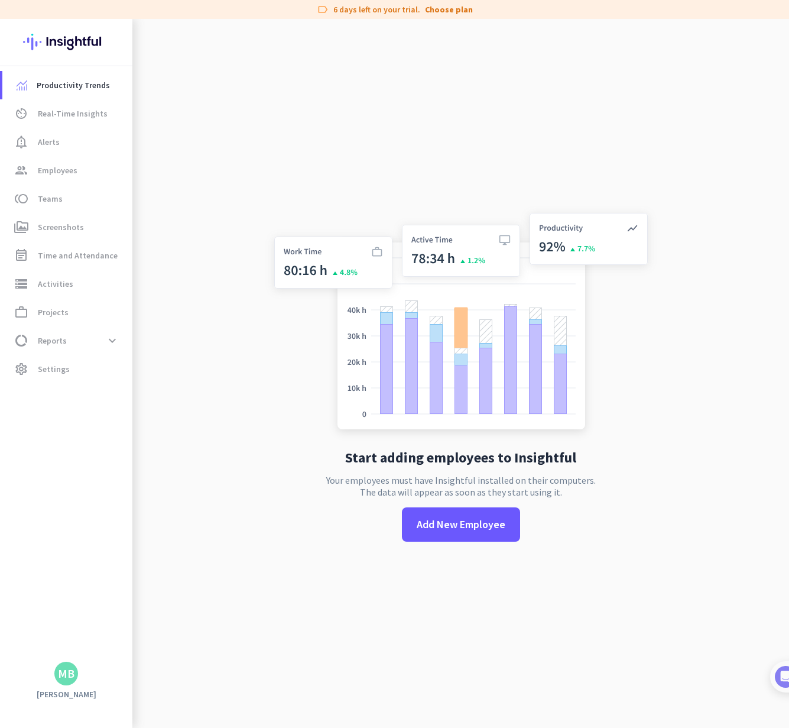
click at [81, 56] on img at bounding box center [66, 42] width 86 height 46
click at [98, 121] on link "av_timer Real-Time Insights" at bounding box center [67, 113] width 130 height 28
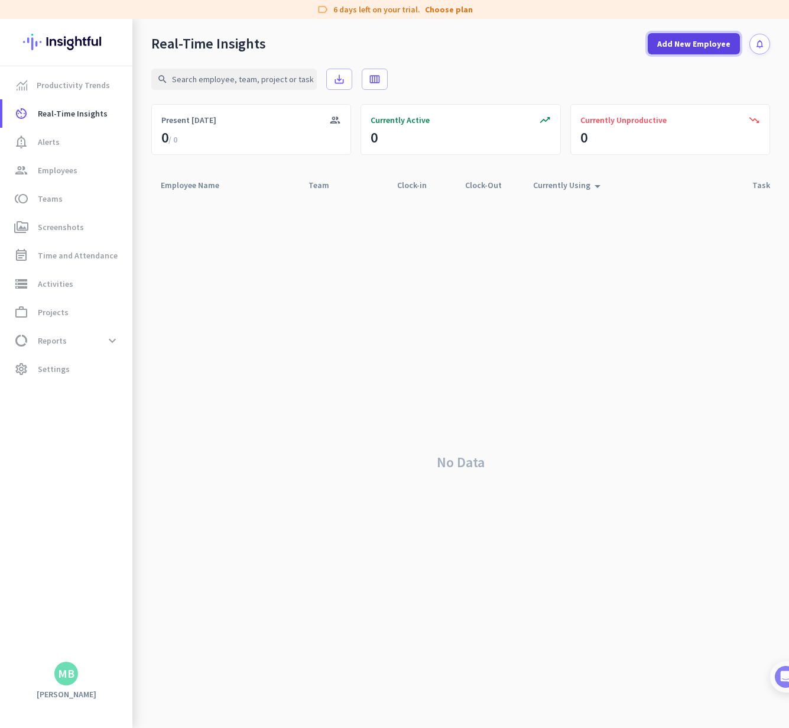
click at [706, 47] on span "Add New Employee" at bounding box center [693, 44] width 73 height 12
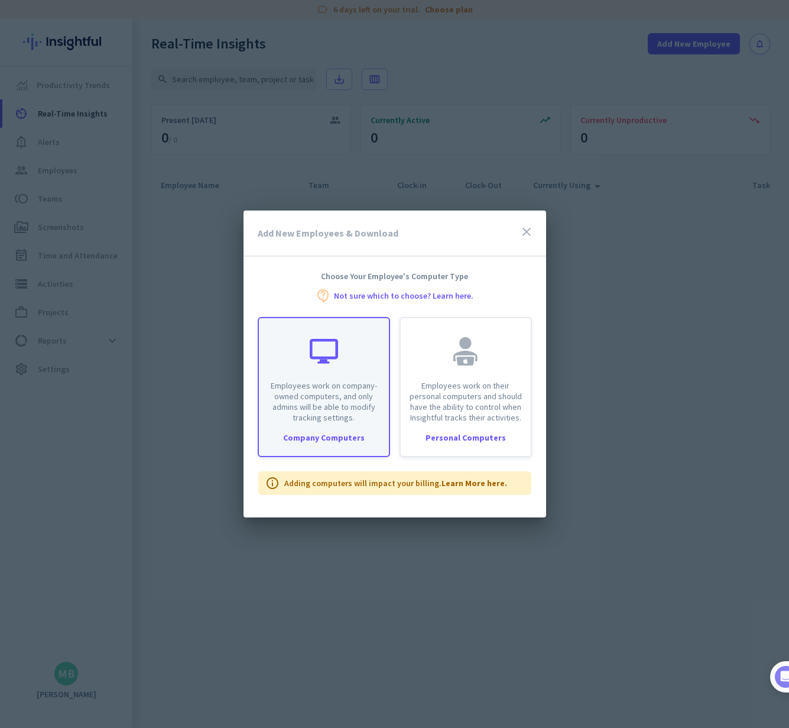
click at [355, 386] on p "Employees work on company-owned computers, and only admins will be able to modi…" at bounding box center [324, 401] width 116 height 43
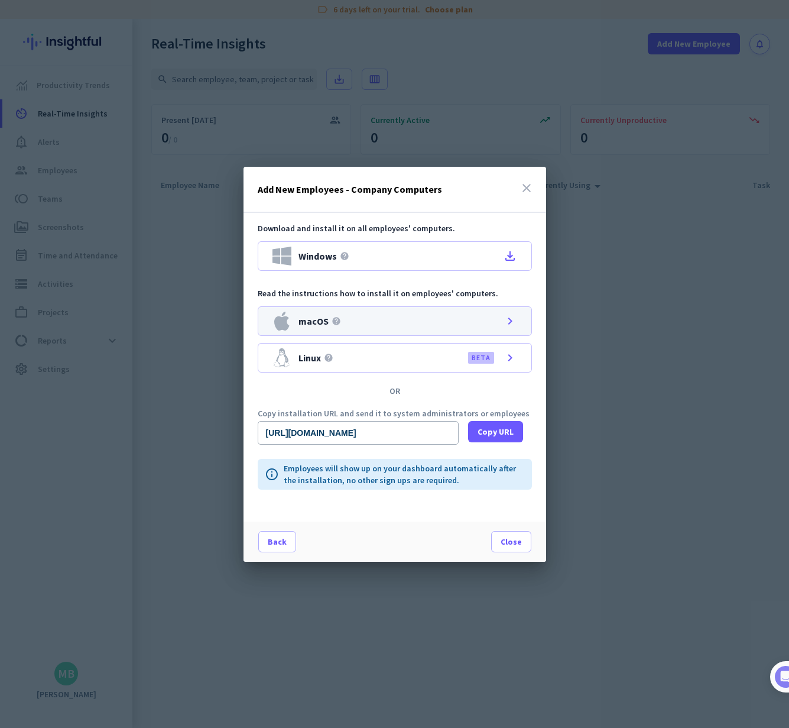
click at [509, 321] on icon "chevron_right" at bounding box center [510, 321] width 14 height 14
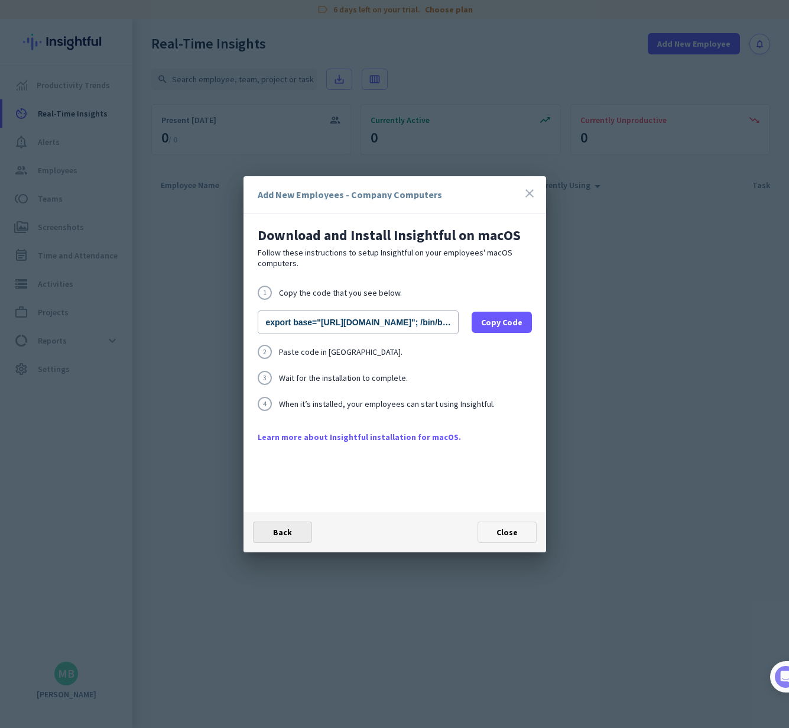
click at [297, 531] on span at bounding box center [283, 532] width 58 height 28
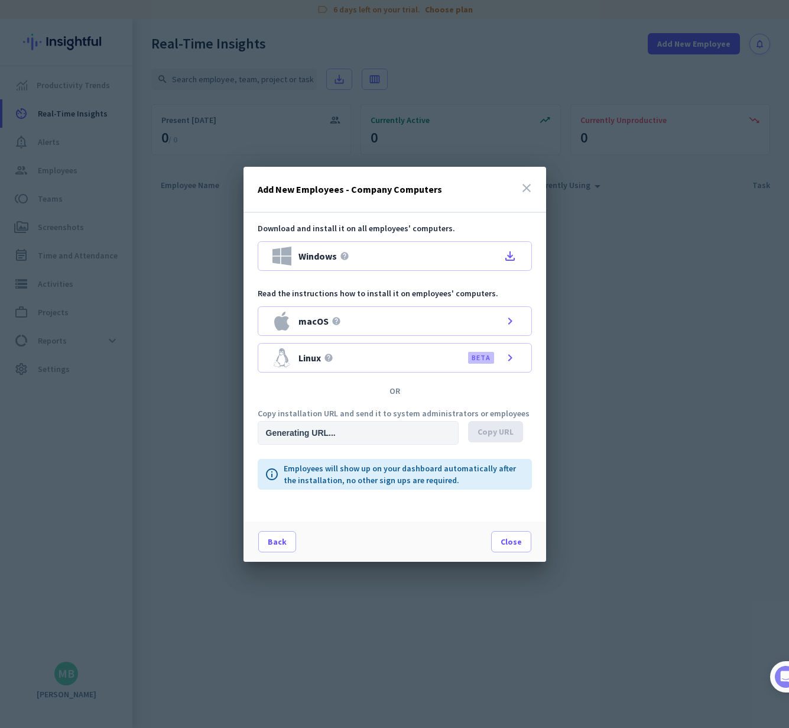
type input "[URL][DOMAIN_NAME]"
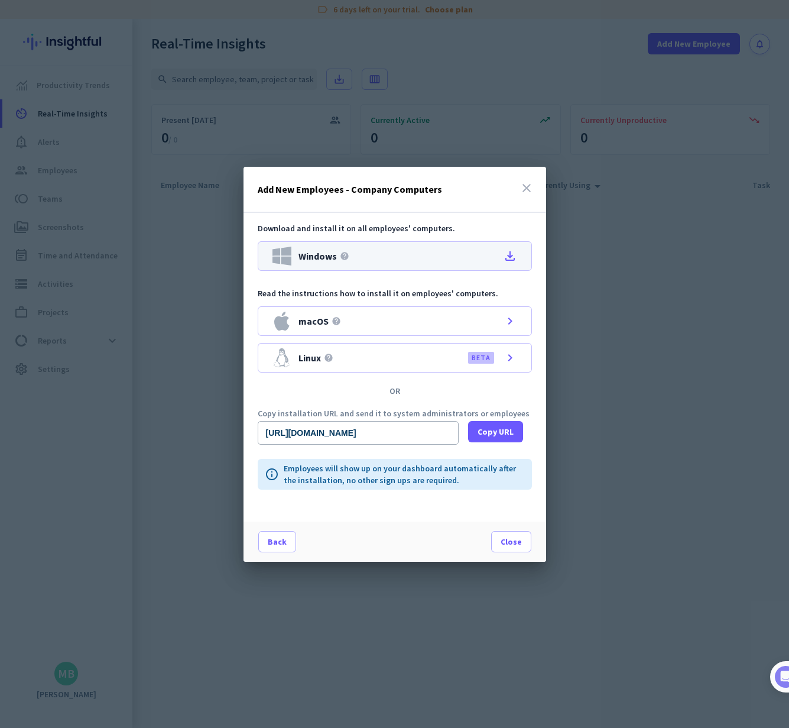
click at [517, 257] on div "Windows help file_download" at bounding box center [395, 256] width 274 height 30
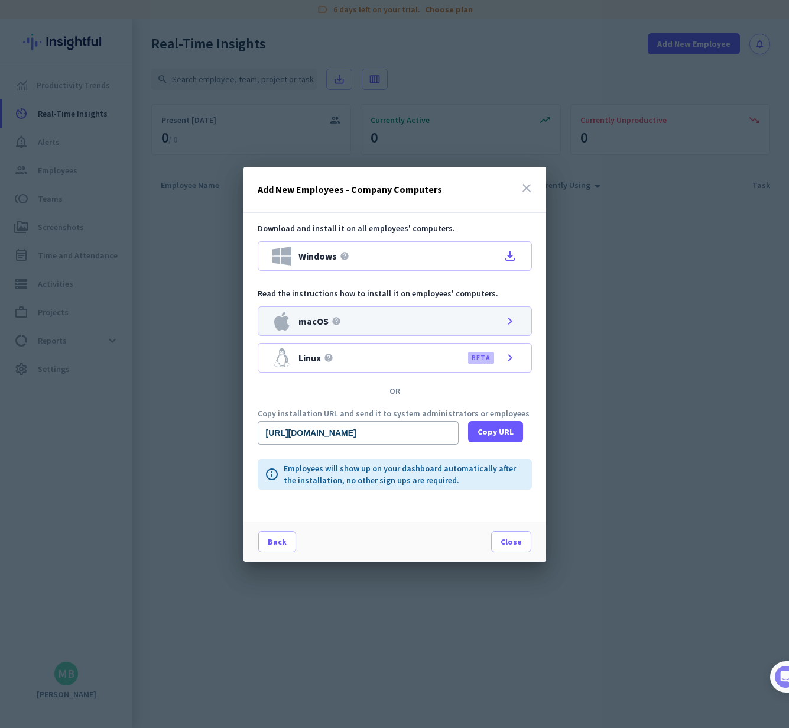
click at [337, 322] on icon "help" at bounding box center [336, 320] width 9 height 9
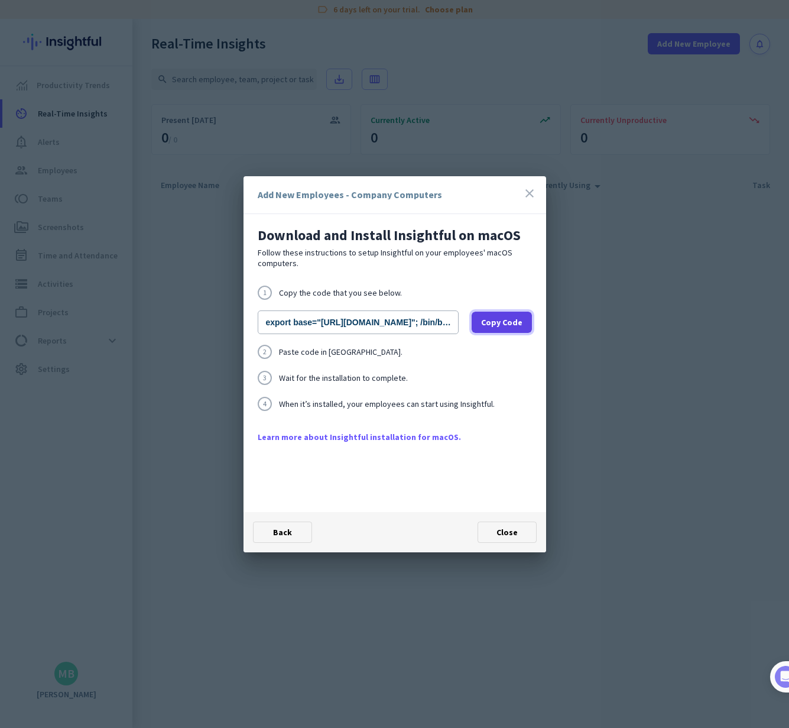
click at [490, 326] on span "Copy Code" at bounding box center [501, 322] width 41 height 12
click at [527, 195] on icon "close" at bounding box center [529, 193] width 14 height 14
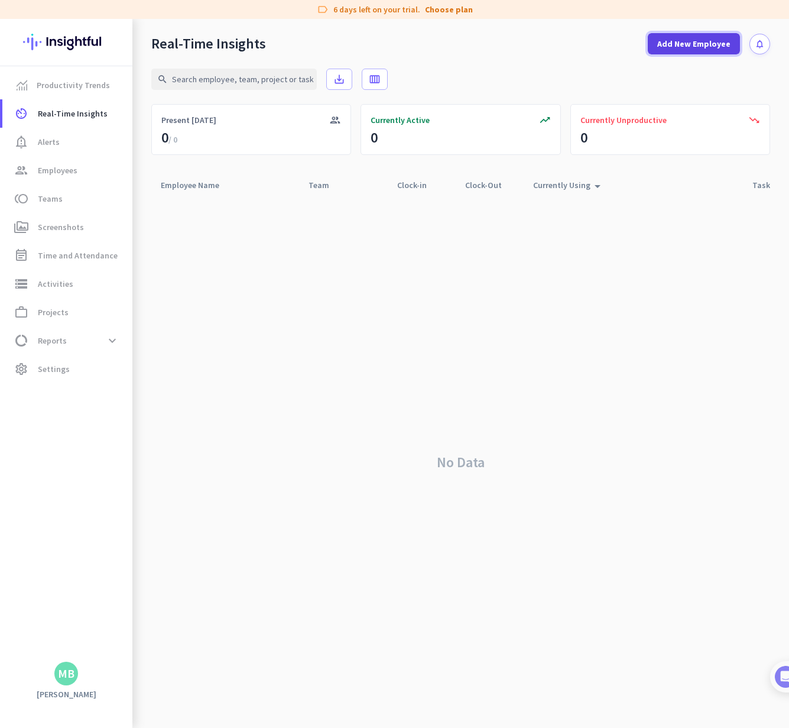
click at [686, 48] on span "Add New Employee" at bounding box center [693, 44] width 73 height 12
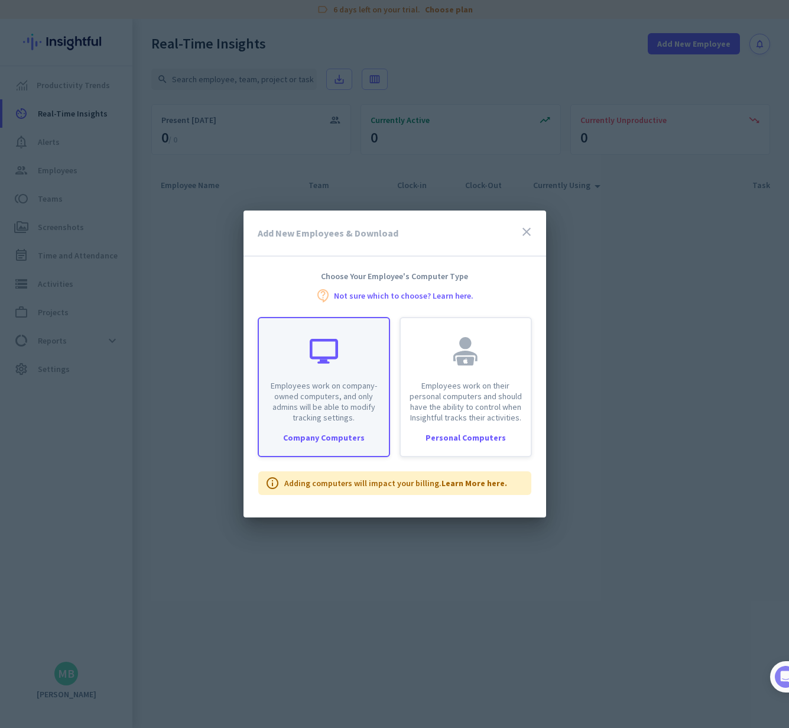
click at [309, 419] on p "Employees work on company-owned computers, and only admins will be able to modi…" at bounding box center [324, 401] width 116 height 43
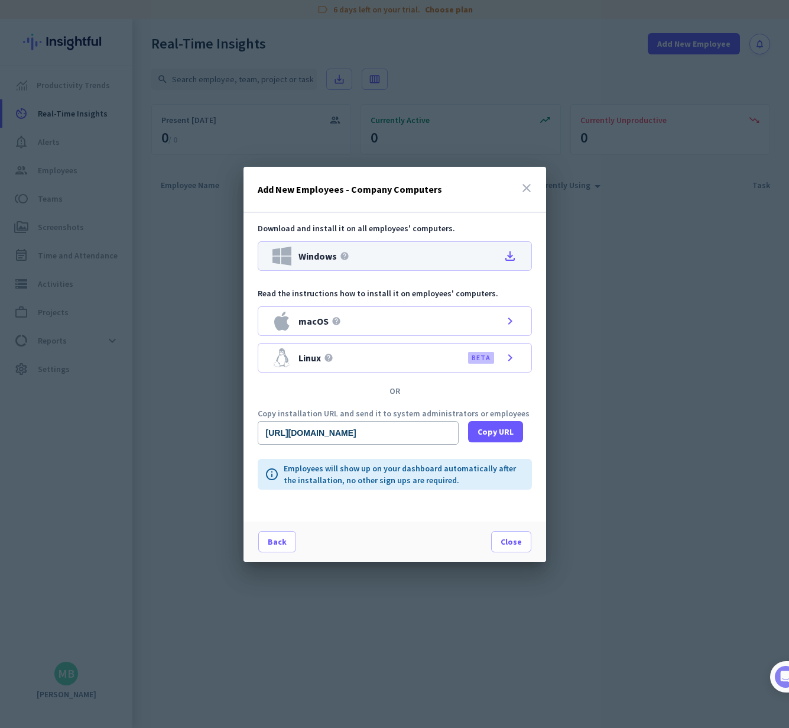
click at [346, 257] on icon "help" at bounding box center [344, 255] width 9 height 9
click at [513, 257] on icon "file_download" at bounding box center [510, 256] width 14 height 14
click at [512, 252] on icon "file_download" at bounding box center [510, 256] width 14 height 14
click at [514, 434] on span at bounding box center [495, 431] width 55 height 28
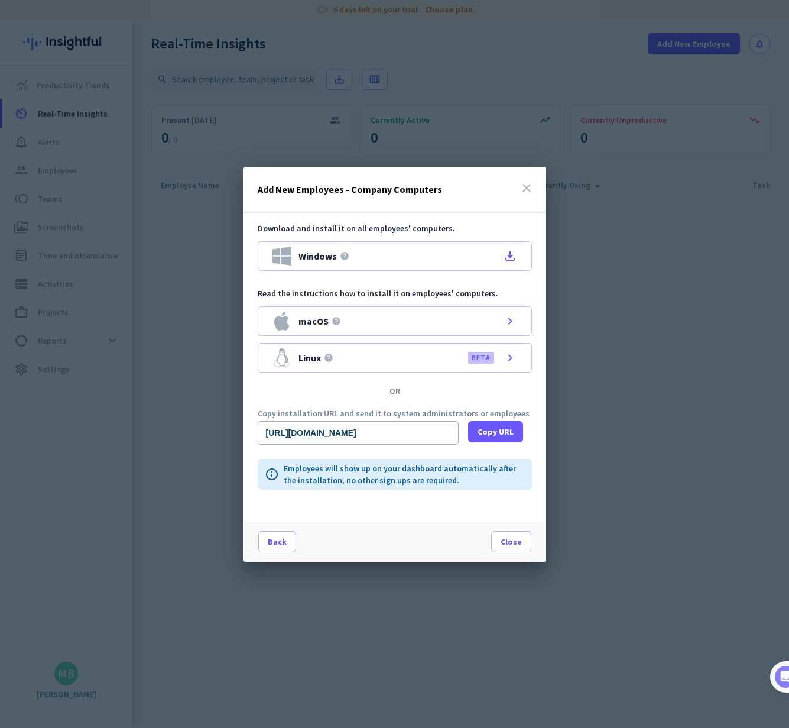
scroll to position [0, 0]
click at [526, 190] on icon "close" at bounding box center [527, 188] width 14 height 14
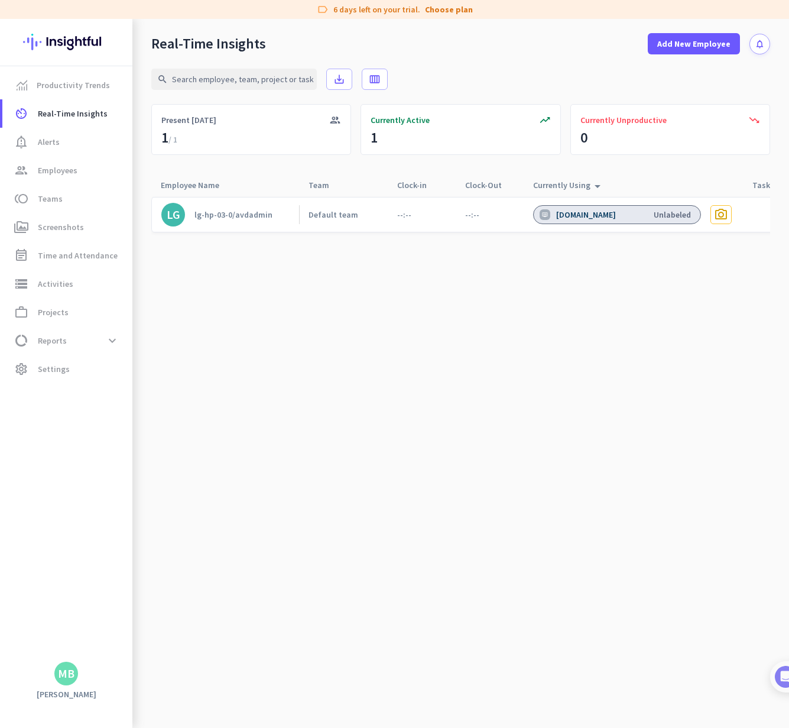
click at [352, 287] on cdk-virtual-scroll-viewport "LG lg-hp-03-0/avdadmin Default team --:-- --:-- [DOMAIN_NAME] Unlabeled photo_c…" at bounding box center [460, 461] width 619 height 531
click at [711, 45] on span "Add New Employee" at bounding box center [693, 44] width 73 height 12
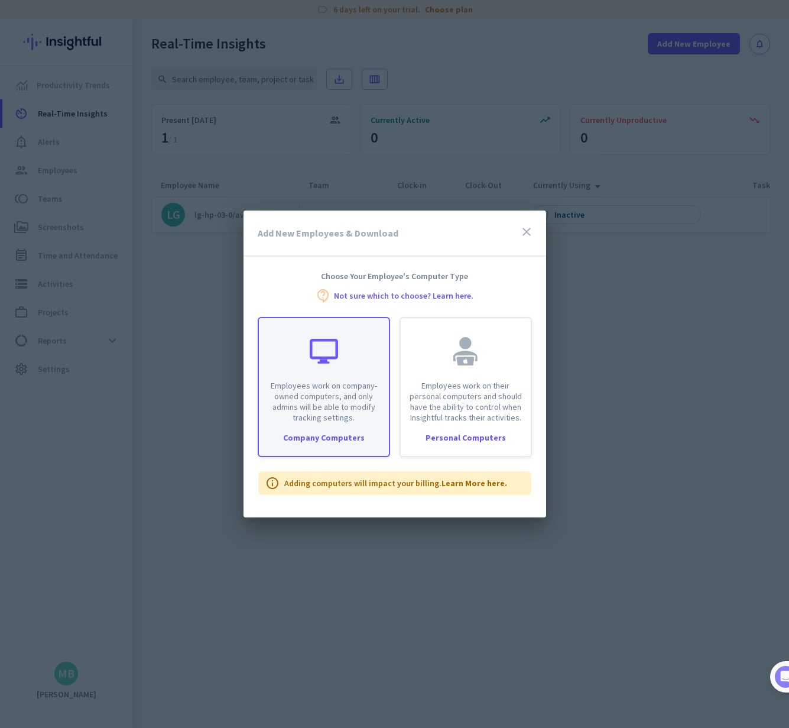
click at [343, 439] on div "Company Computers" at bounding box center [324, 437] width 130 height 8
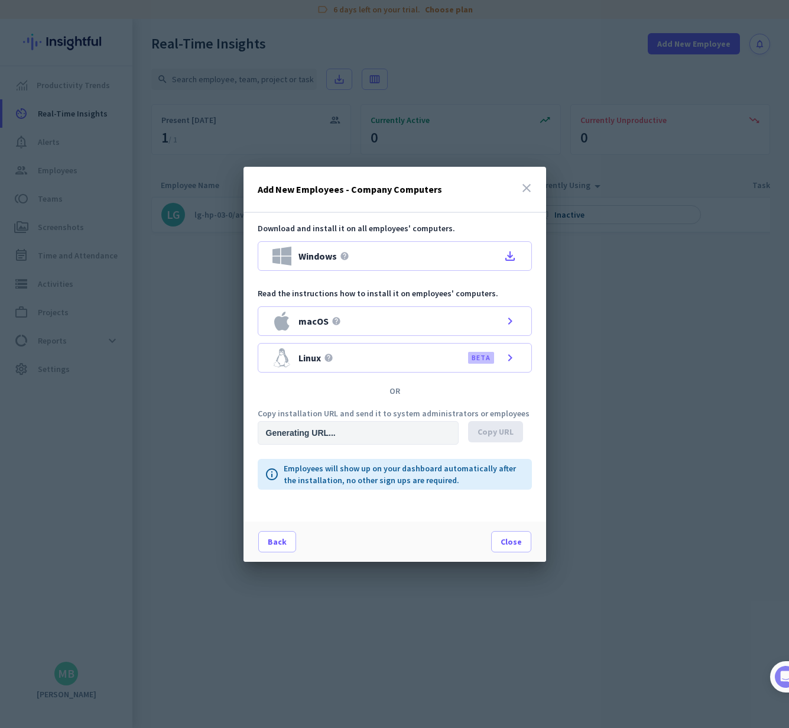
type input "[URL][DOMAIN_NAME]"
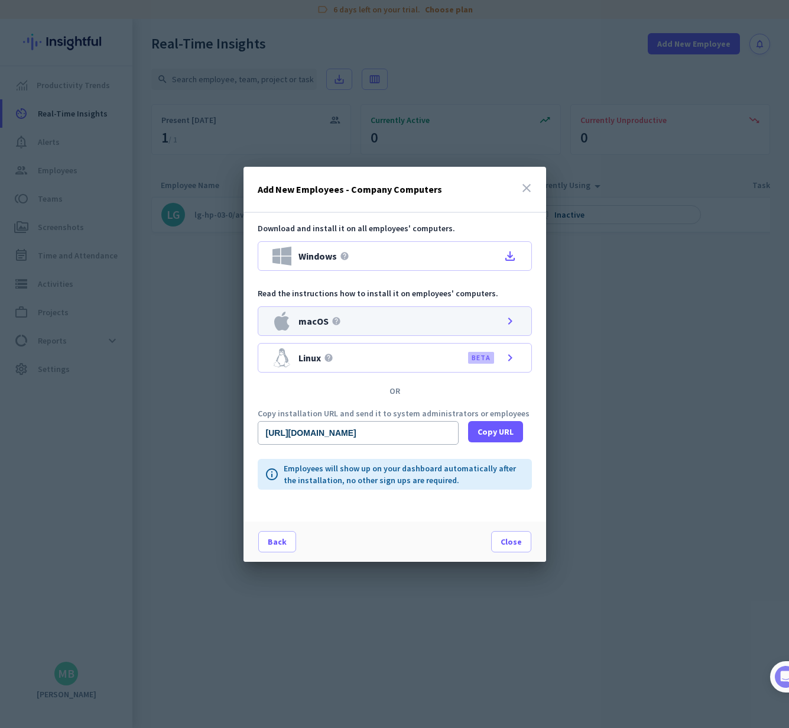
click at [514, 315] on icon "chevron_right" at bounding box center [510, 321] width 14 height 14
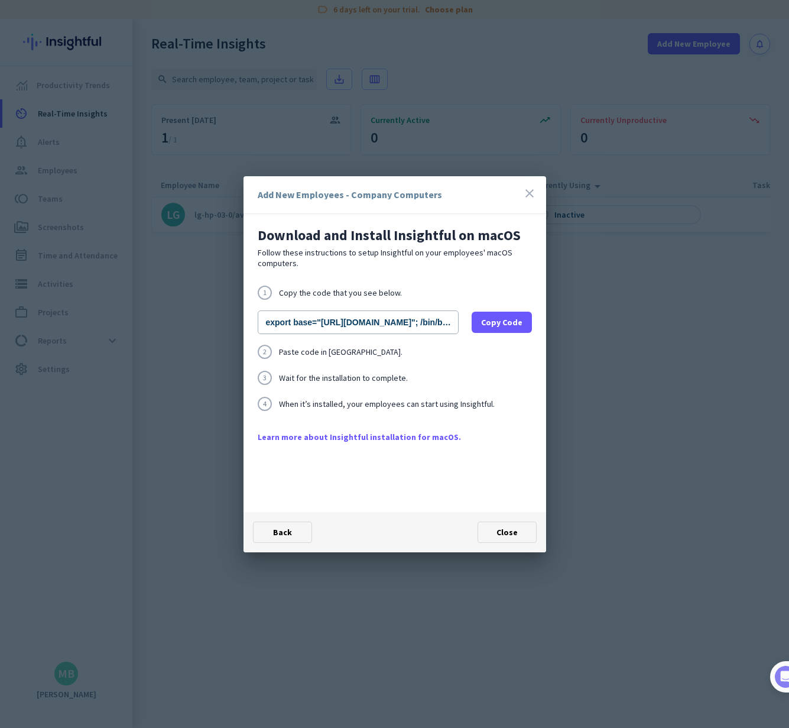
click at [387, 439] on link "Learn more about Insightful installation for macOS." at bounding box center [395, 437] width 274 height 12
click at [292, 519] on span at bounding box center [283, 532] width 58 height 28
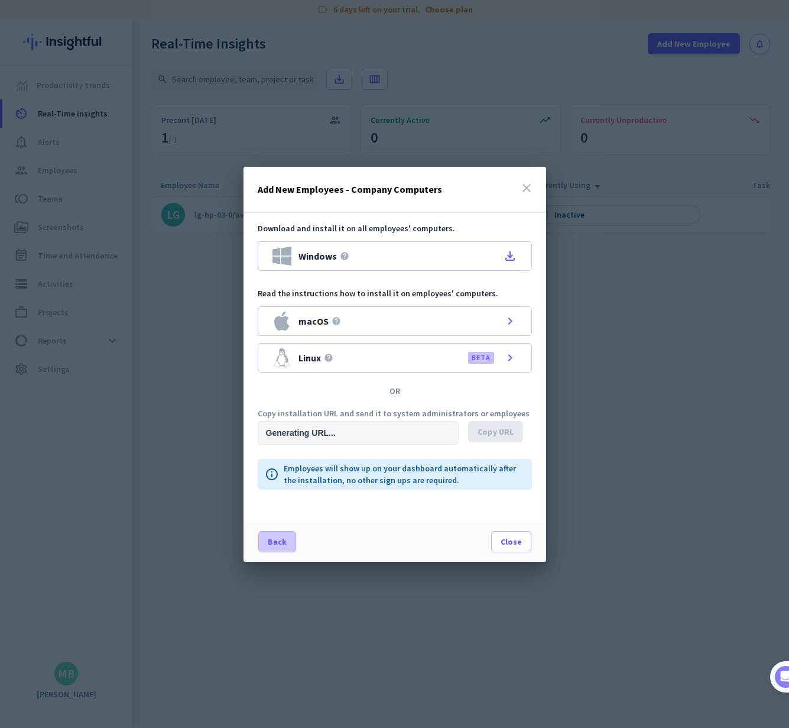
type input "[URL][DOMAIN_NAME]"
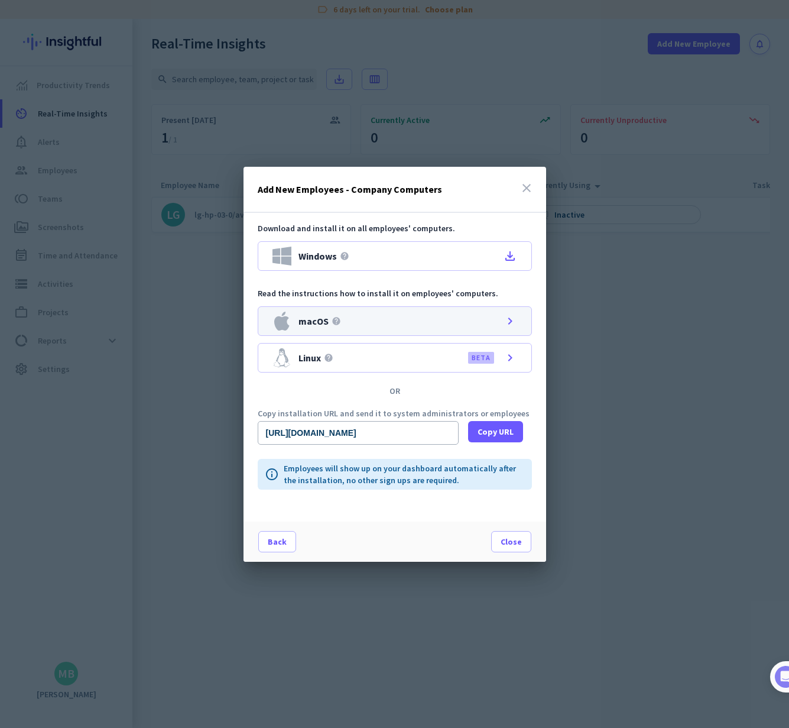
click at [504, 319] on icon "chevron_right" at bounding box center [510, 321] width 14 height 14
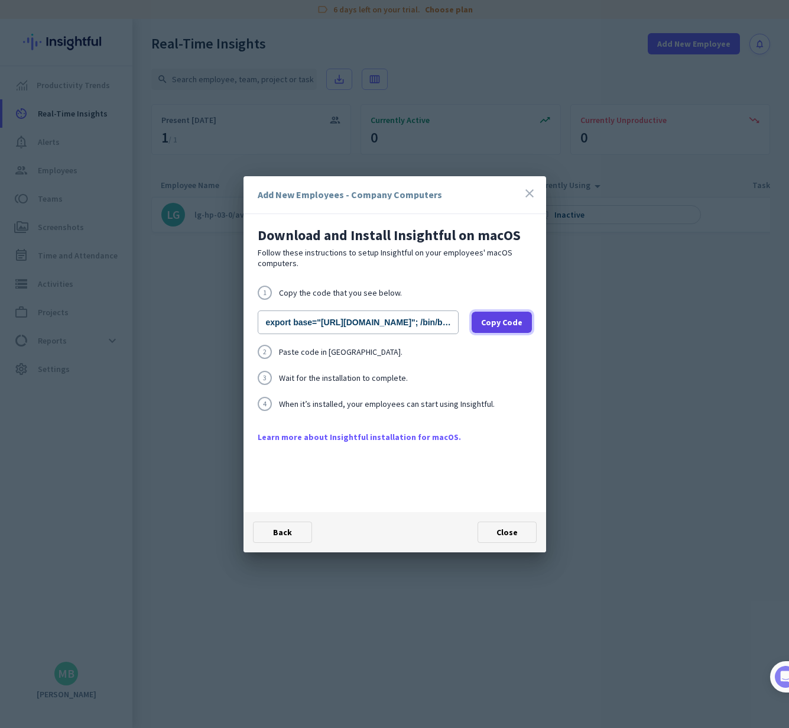
click at [493, 324] on span "Copy Code" at bounding box center [501, 322] width 41 height 12
click at [520, 532] on span at bounding box center [507, 532] width 58 height 28
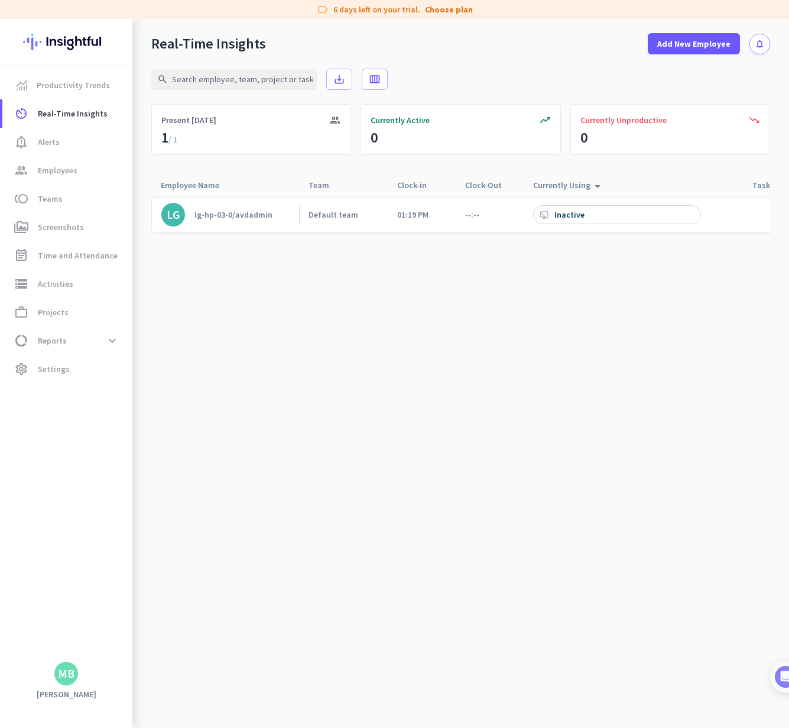
click at [210, 211] on div "lg-hp-03-0/avdadmin" at bounding box center [233, 214] width 78 height 11
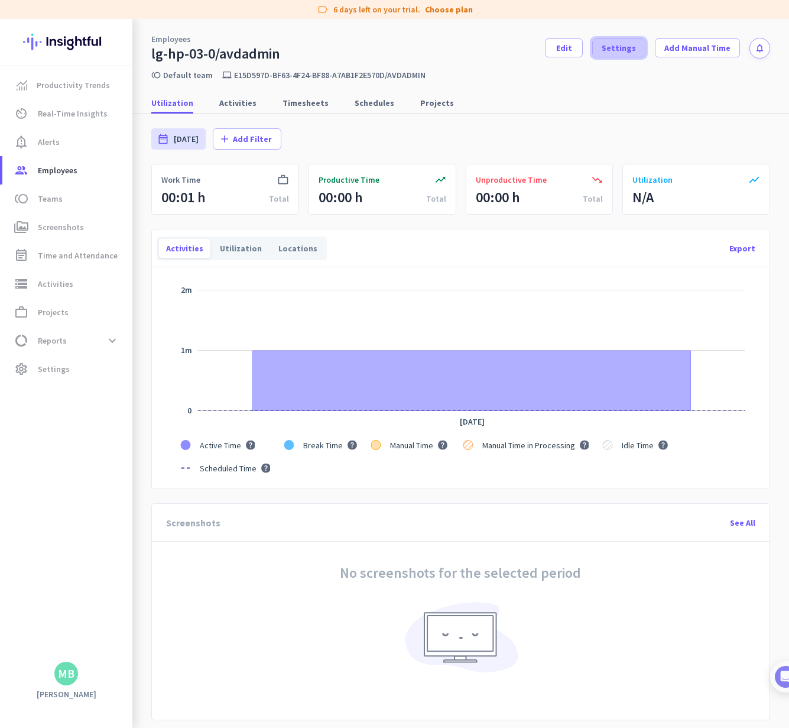
click at [627, 53] on span "Settings" at bounding box center [619, 48] width 34 height 12
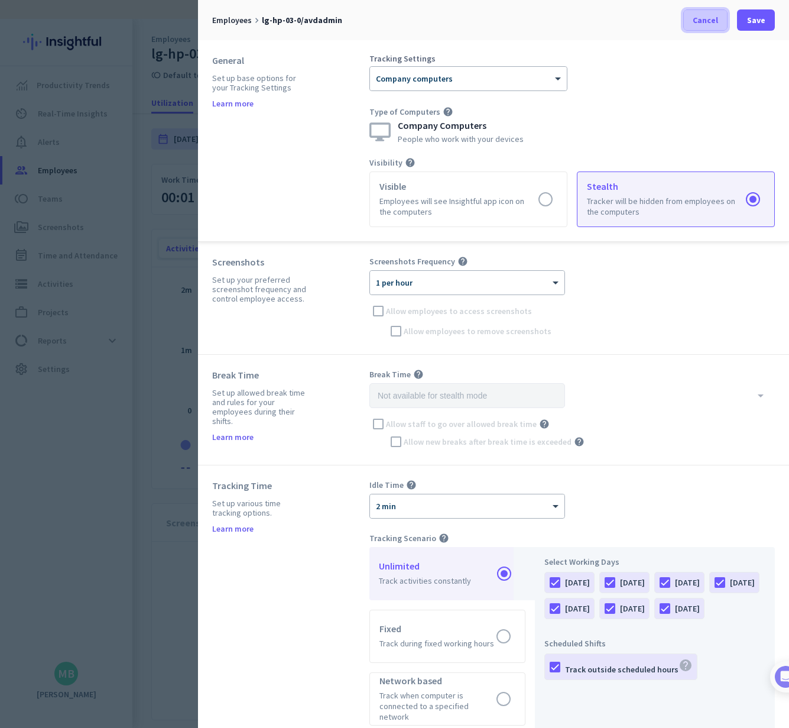
click at [700, 22] on span "Cancel" at bounding box center [705, 20] width 25 height 12
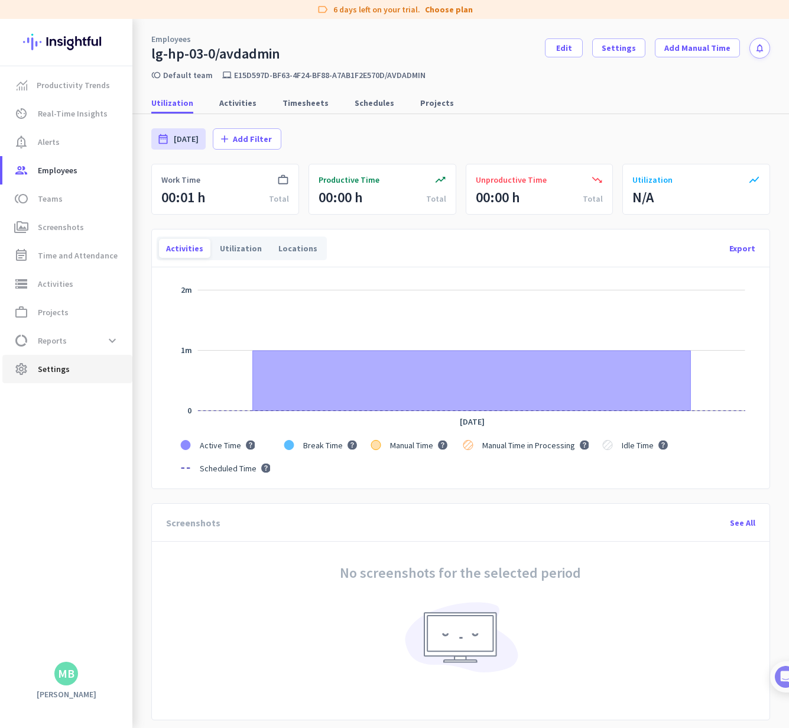
click at [89, 370] on span "settings Settings" at bounding box center [67, 369] width 111 height 14
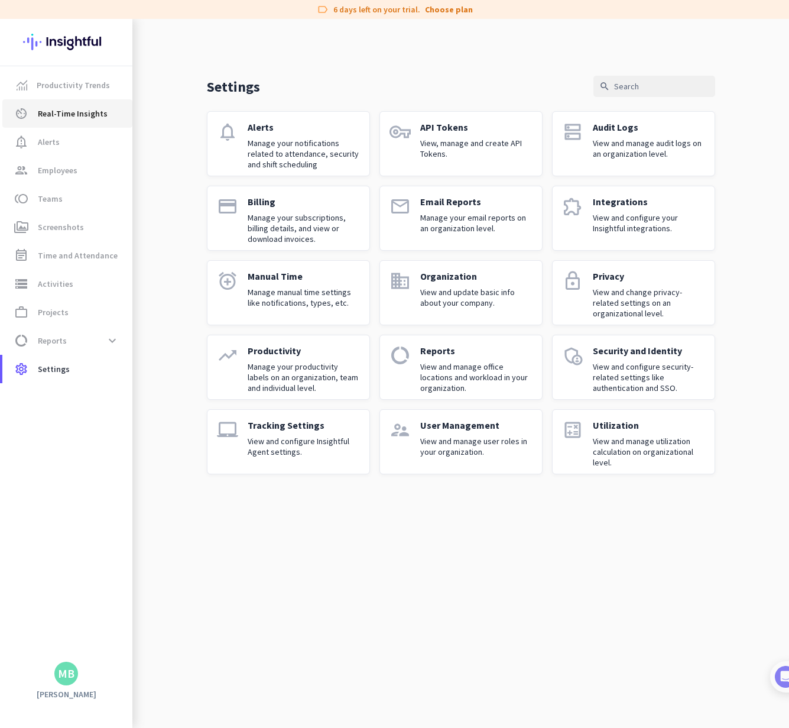
click at [79, 118] on span "Real-Time Insights" at bounding box center [73, 113] width 70 height 14
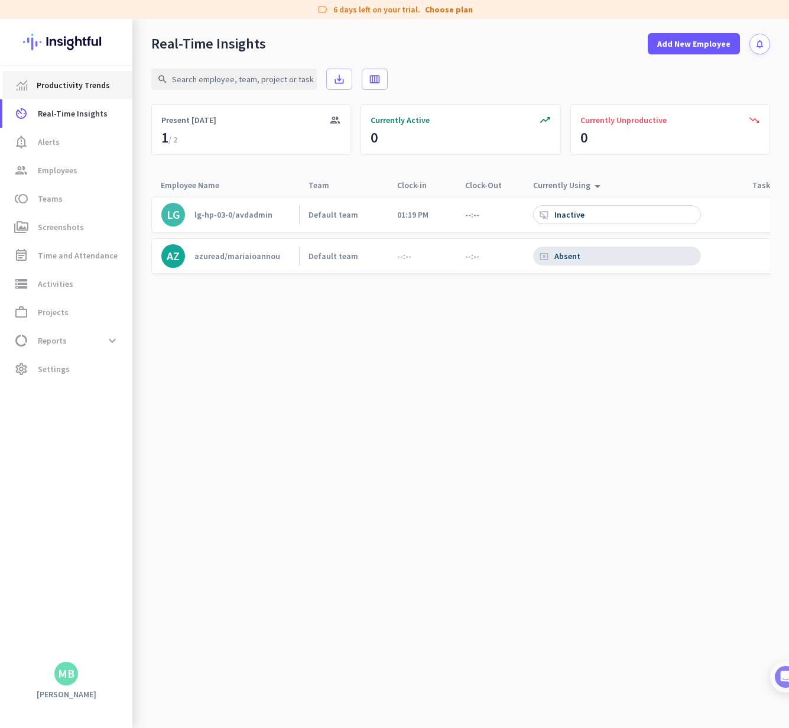
drag, startPoint x: 59, startPoint y: 87, endPoint x: 72, endPoint y: 93, distance: 13.7
click at [59, 87] on span "Productivity Trends" at bounding box center [73, 85] width 73 height 14
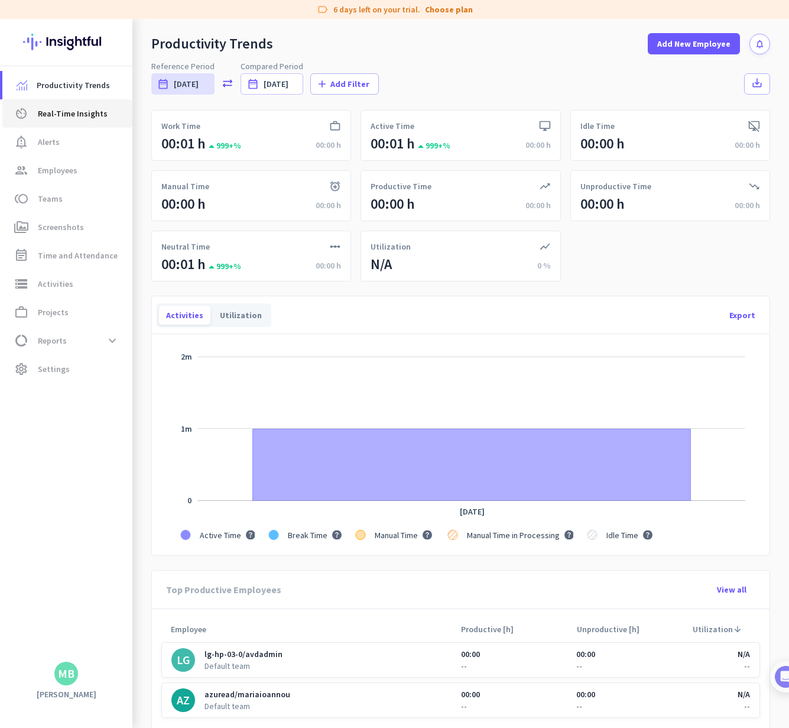
click at [65, 117] on span "Real-Time Insights" at bounding box center [73, 113] width 70 height 14
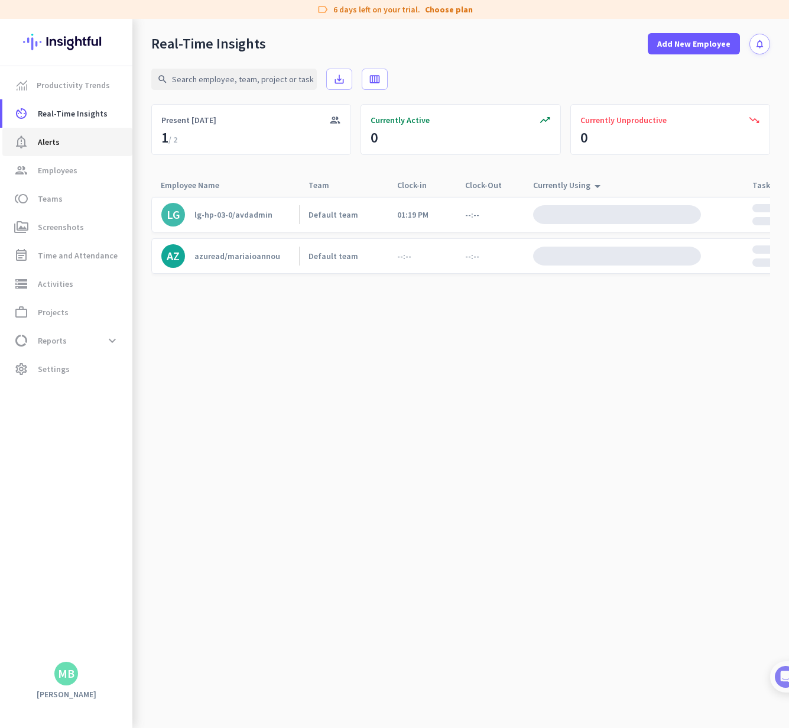
click at [71, 139] on span "notification_important Alerts" at bounding box center [67, 142] width 111 height 14
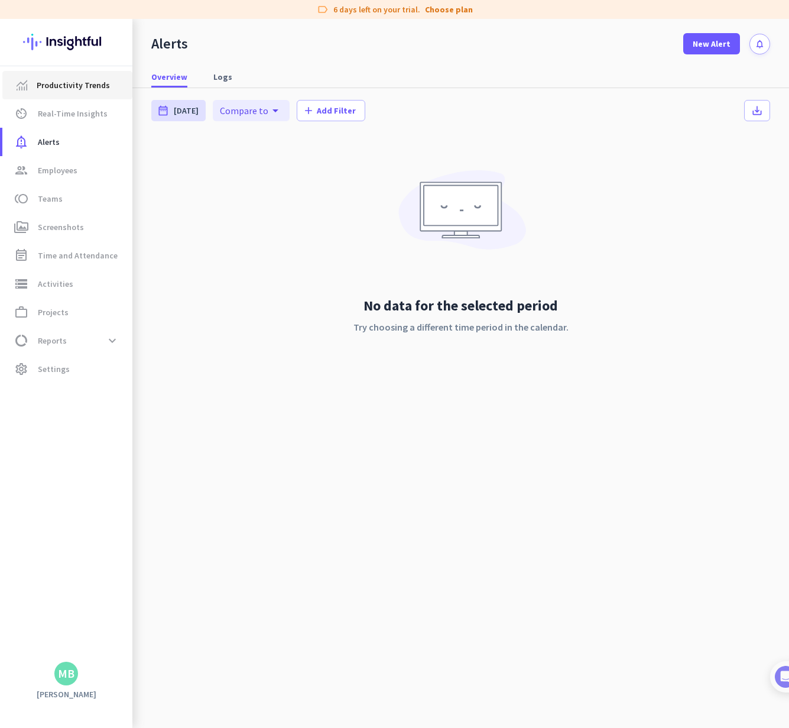
click at [70, 79] on span "Productivity Trends" at bounding box center [73, 85] width 73 height 14
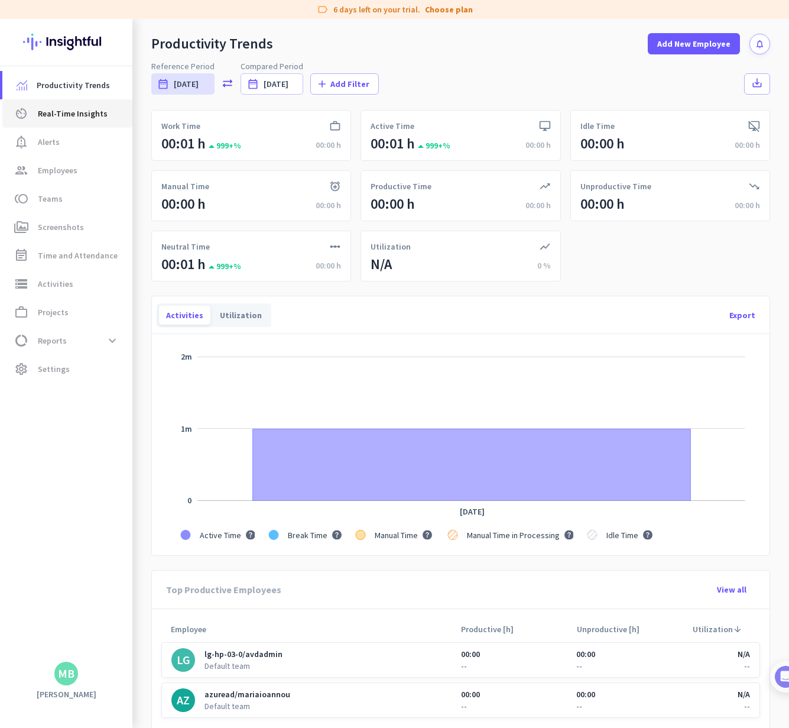
click at [68, 121] on link "av_timer Real-Time Insights" at bounding box center [67, 113] width 130 height 28
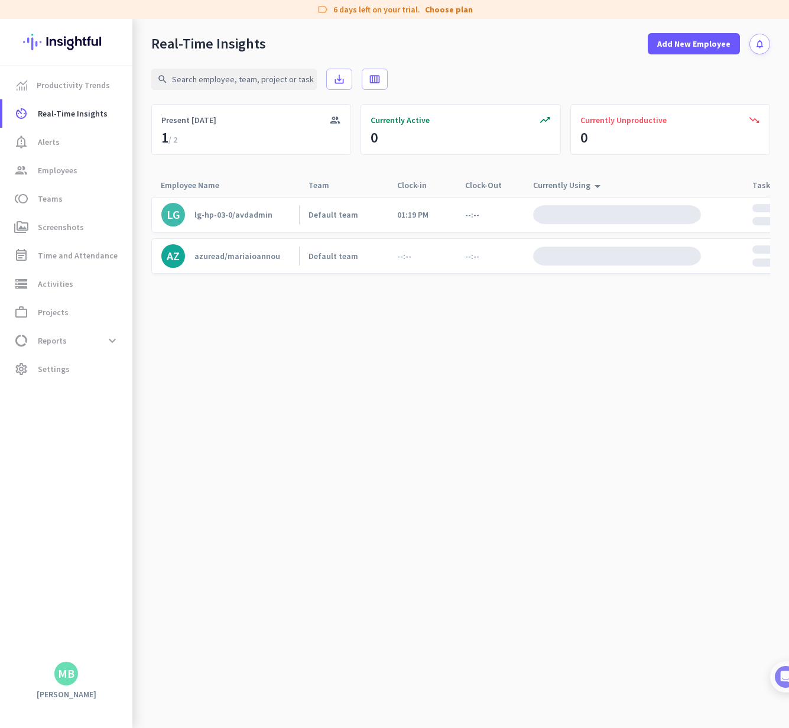
click at [209, 213] on div "lg-hp-03-0/avdadmin" at bounding box center [233, 214] width 78 height 11
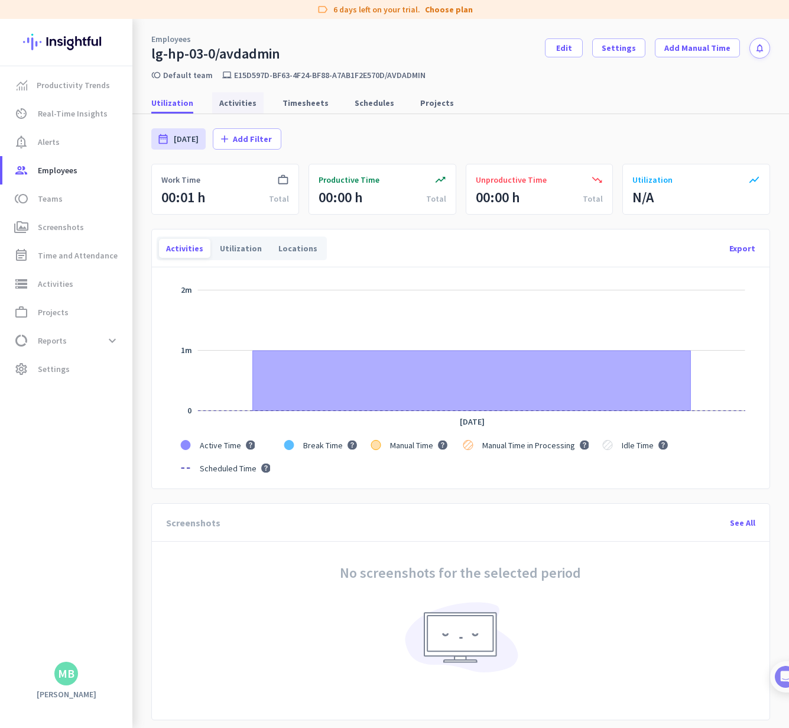
click at [222, 107] on span "Activities" at bounding box center [237, 103] width 37 height 12
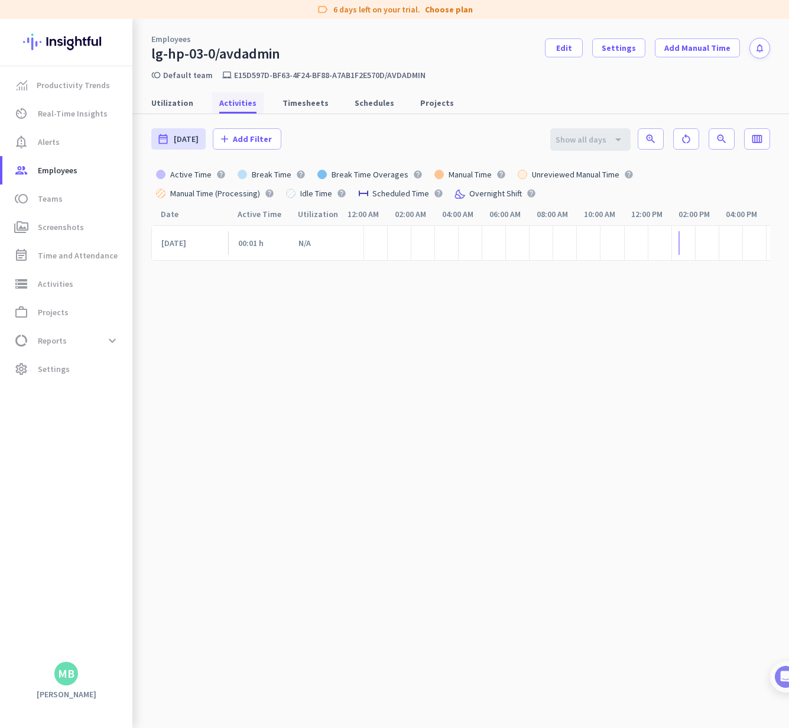
scroll to position [0, 162]
click at [170, 105] on span "Utilization" at bounding box center [172, 103] width 42 height 12
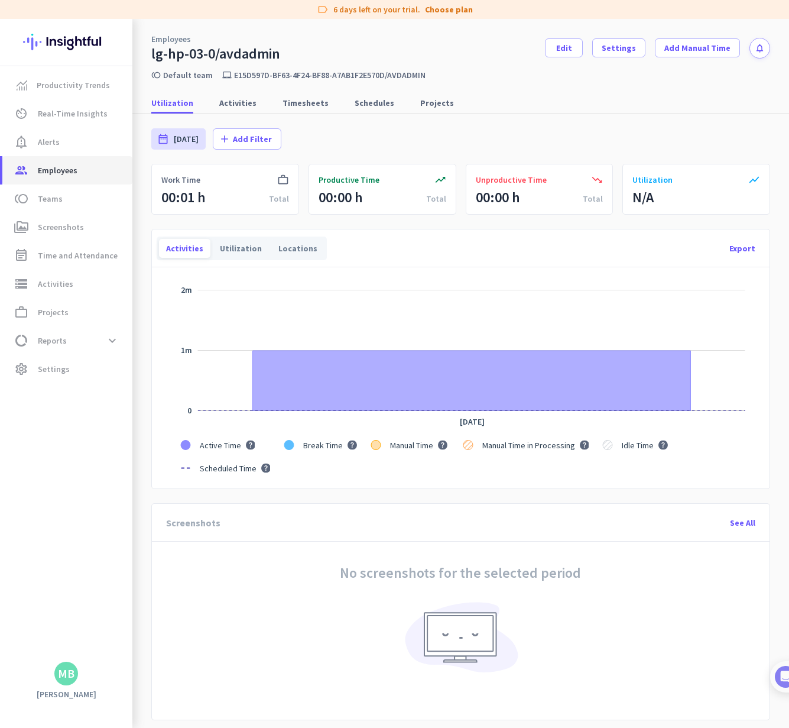
click at [59, 170] on span "Employees" at bounding box center [58, 170] width 40 height 14
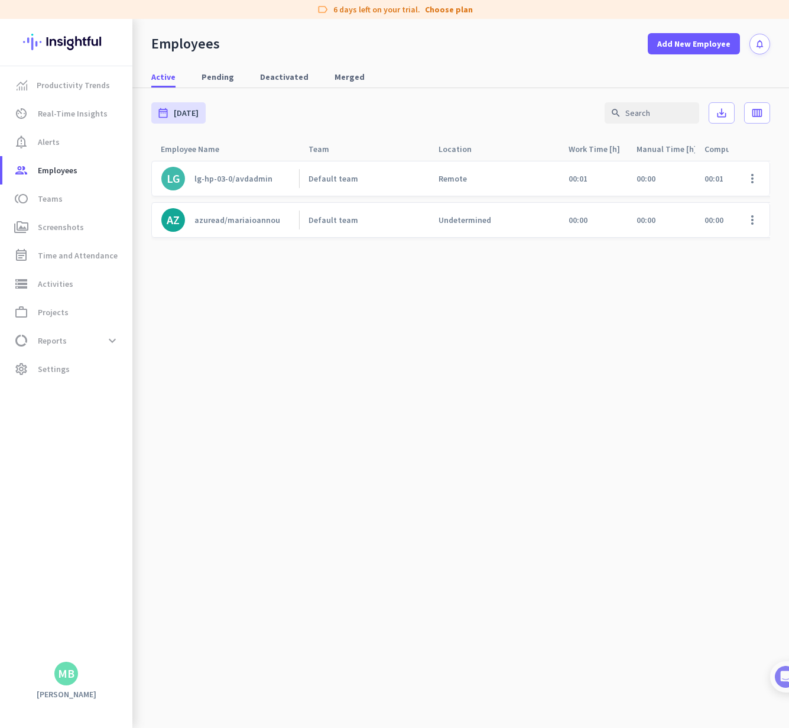
click at [228, 221] on div "azuread/mariaioannou" at bounding box center [237, 220] width 86 height 11
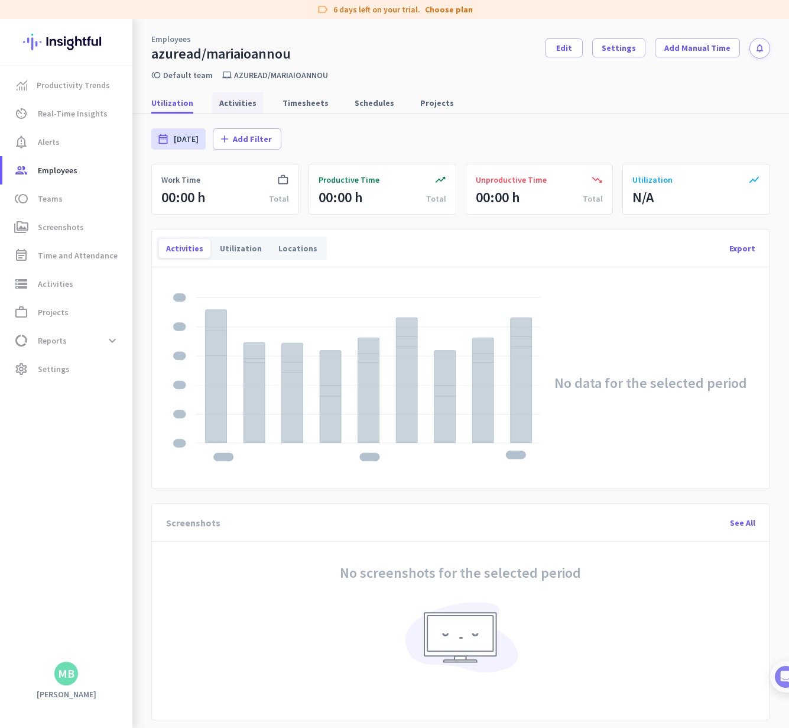
click at [240, 108] on span "Activities" at bounding box center [237, 103] width 37 height 12
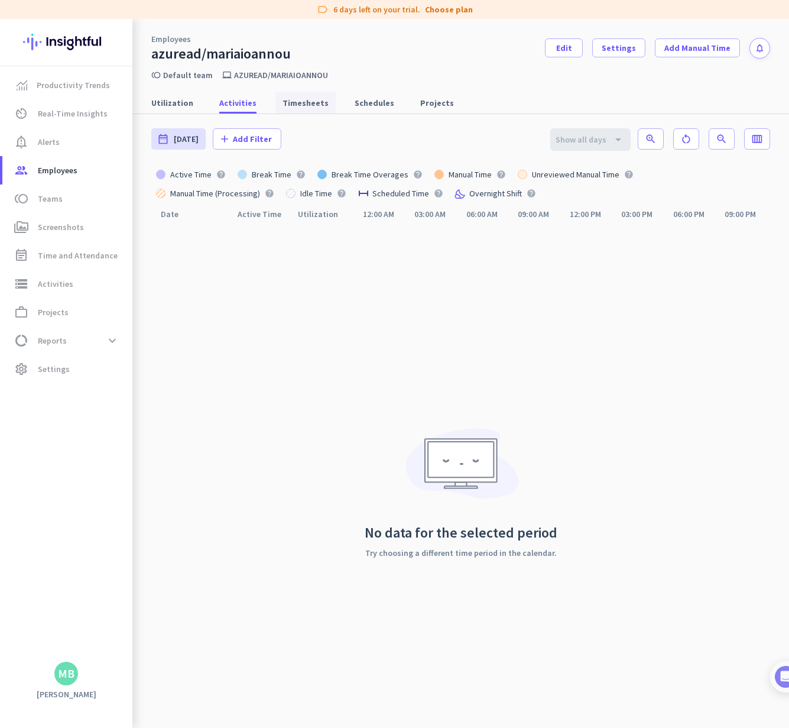
click at [291, 106] on span "Timesheets" at bounding box center [306, 103] width 46 height 12
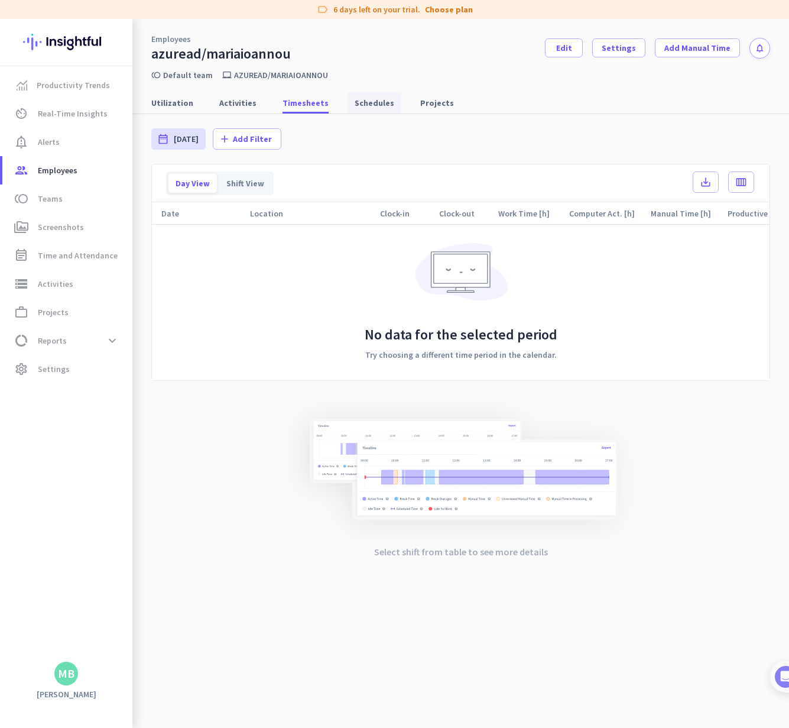
click at [379, 106] on span "Schedules" at bounding box center [375, 103] width 40 height 12
type input "[DATE] - [DATE]"
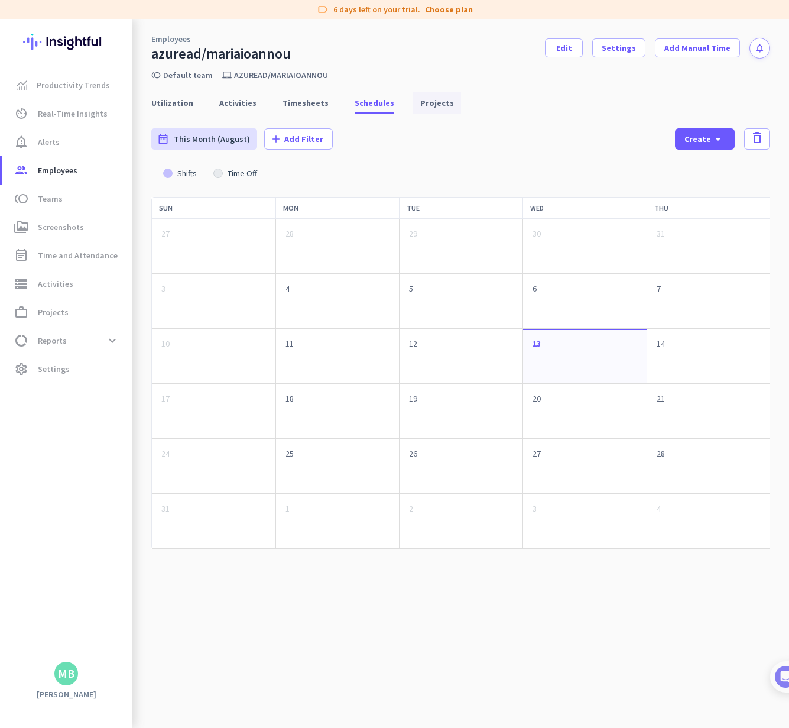
click at [422, 105] on span "Projects" at bounding box center [437, 103] width 34 height 12
type input "[DATE] - [DATE]"
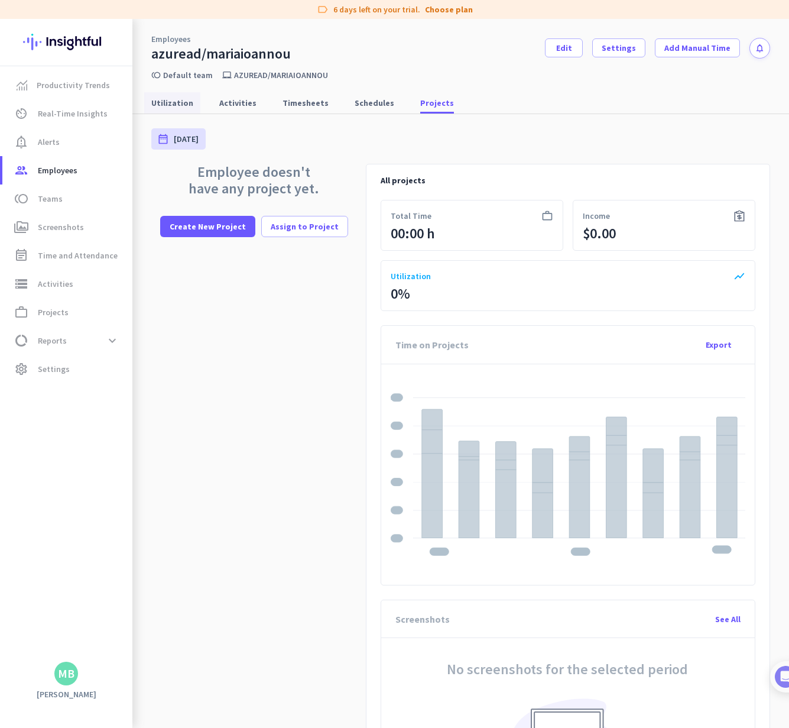
click at [191, 109] on link "Utilization" at bounding box center [172, 102] width 56 height 21
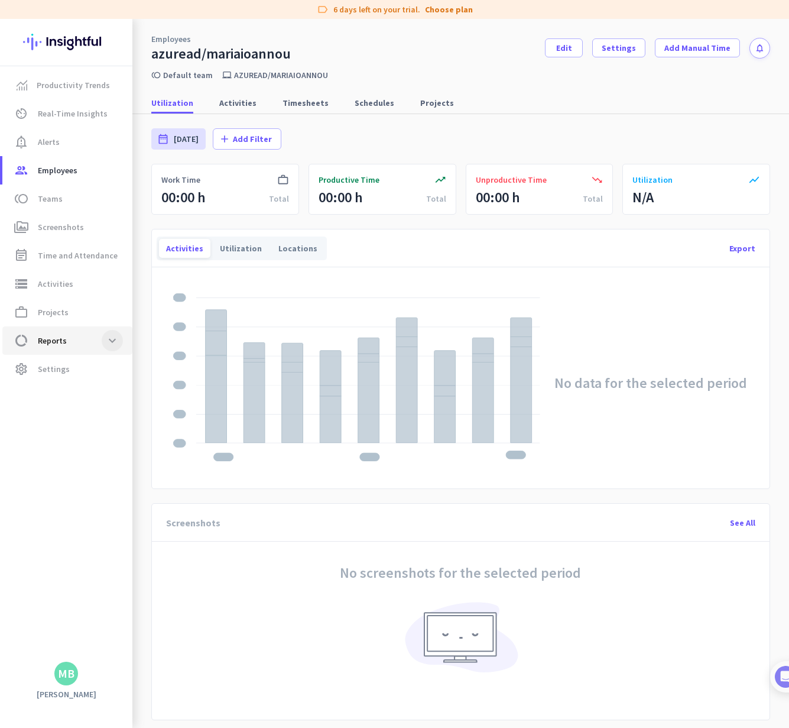
click at [115, 344] on span at bounding box center [112, 340] width 21 height 21
click at [55, 174] on span "Employees" at bounding box center [58, 170] width 40 height 14
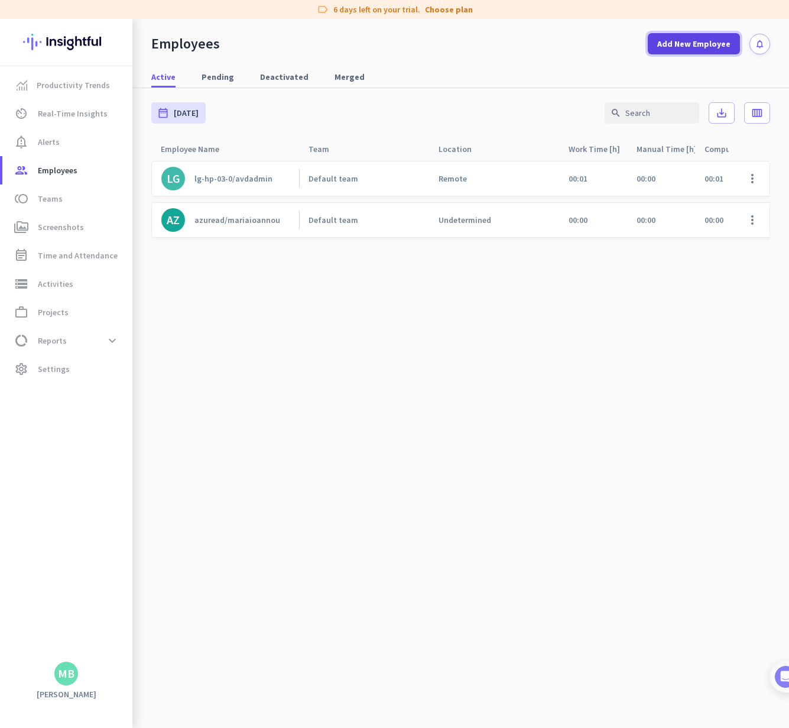
click at [695, 38] on span "Add New Employee" at bounding box center [693, 44] width 73 height 12
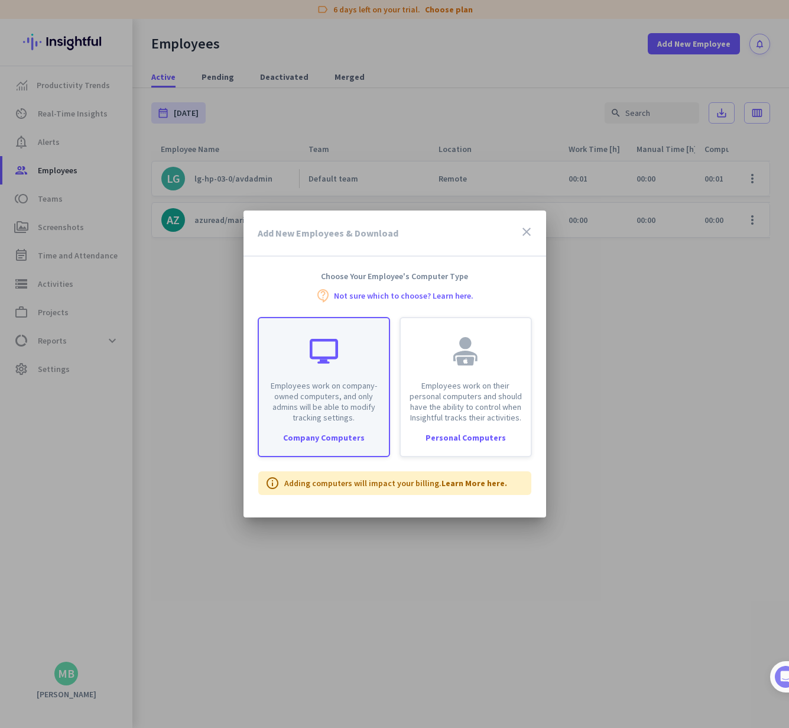
click at [337, 436] on div "Company Computers" at bounding box center [324, 437] width 130 height 8
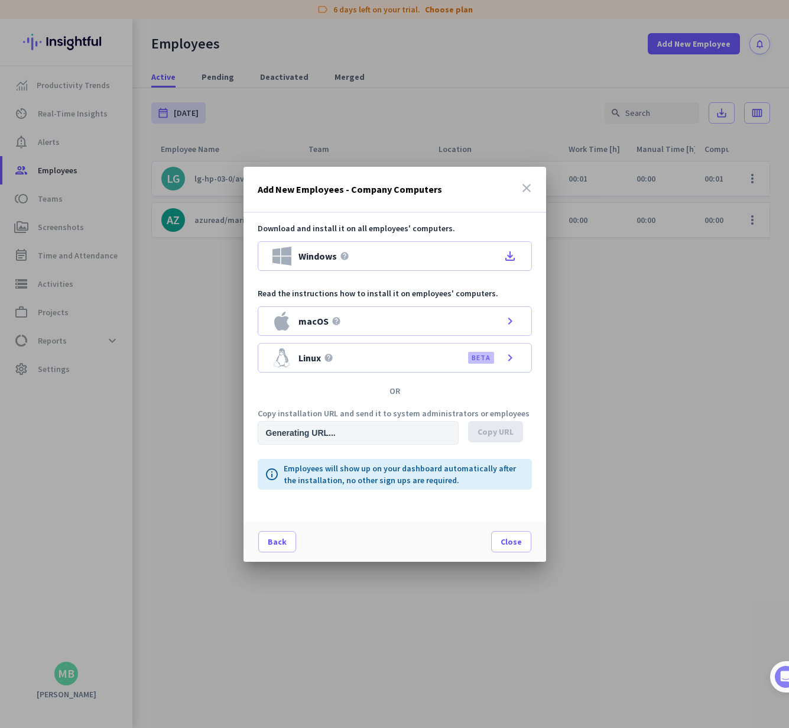
type input "[URL][DOMAIN_NAME]"
click at [489, 433] on span "Copy URL" at bounding box center [496, 432] width 36 height 12
click at [516, 541] on span "Close" at bounding box center [511, 541] width 21 height 12
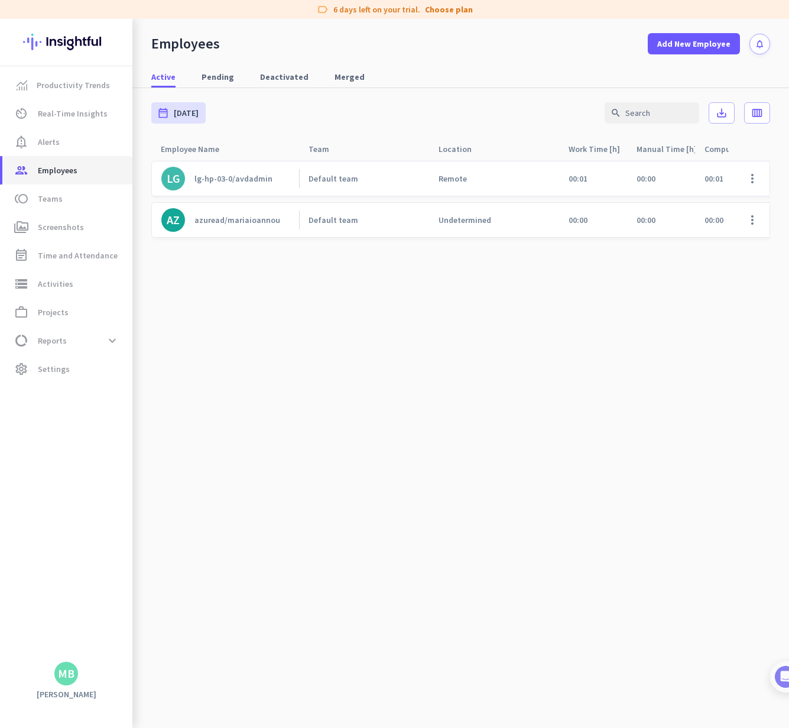
click at [61, 170] on span "Employees" at bounding box center [58, 170] width 40 height 14
click at [74, 116] on span "Real-Time Insights" at bounding box center [73, 113] width 70 height 14
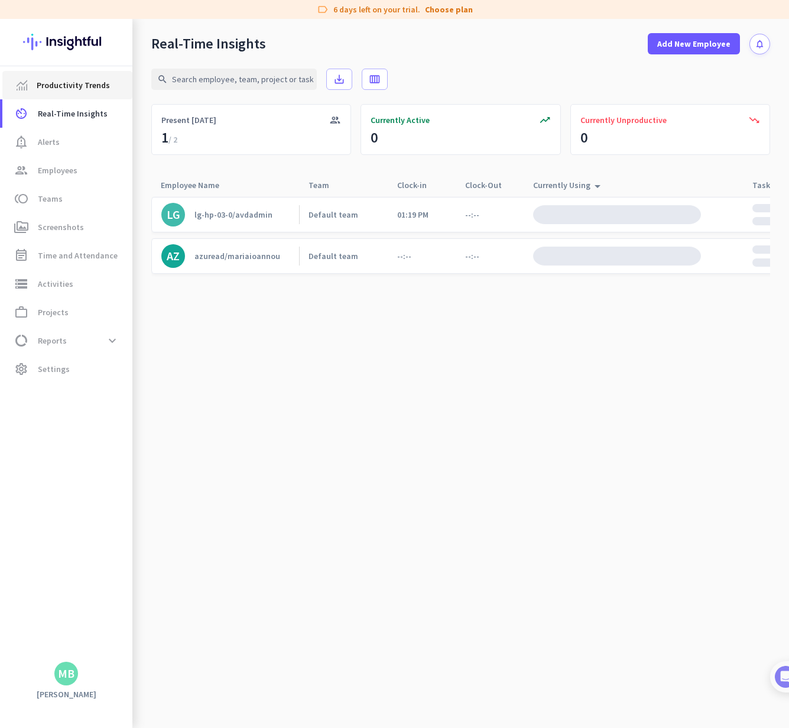
click at [51, 85] on span "Productivity Trends" at bounding box center [73, 85] width 73 height 14
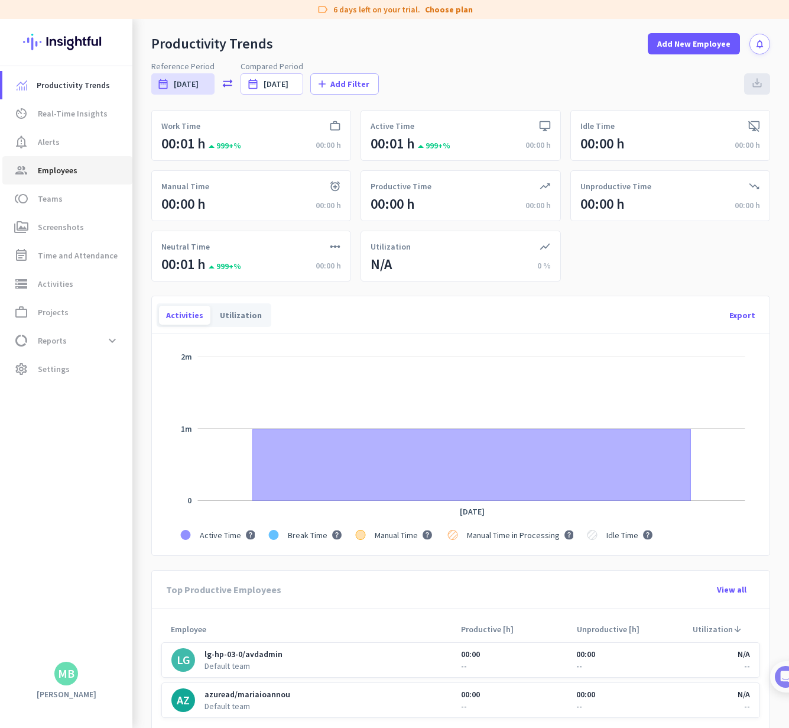
click at [70, 171] on span "Employees" at bounding box center [58, 170] width 40 height 14
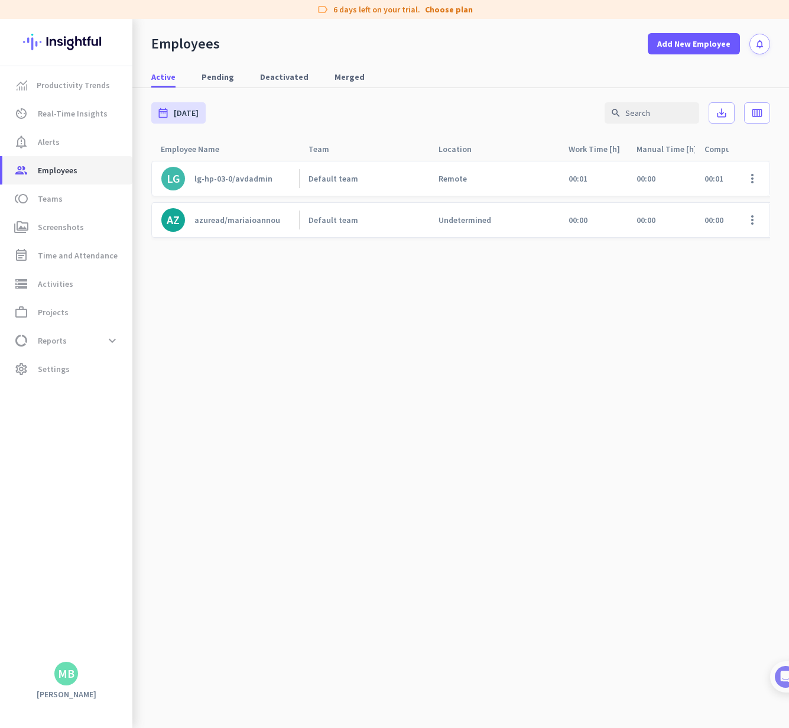
click at [53, 170] on span "Employees" at bounding box center [58, 170] width 40 height 14
drag, startPoint x: 62, startPoint y: 196, endPoint x: 54, endPoint y: 172, distance: 25.0
click at [62, 196] on span "toll Teams" at bounding box center [67, 198] width 111 height 14
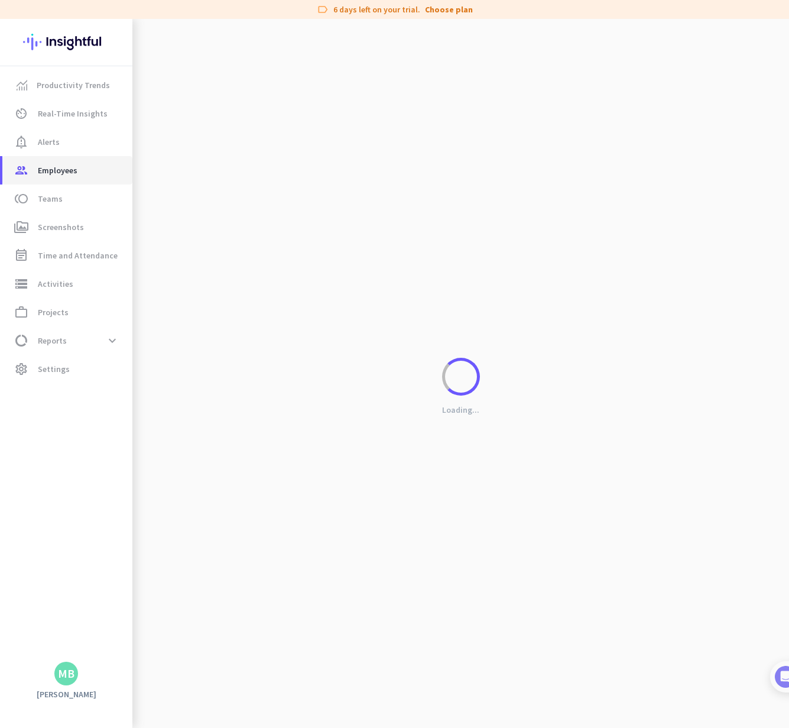
click at [54, 171] on span "Employees" at bounding box center [58, 170] width 40 height 14
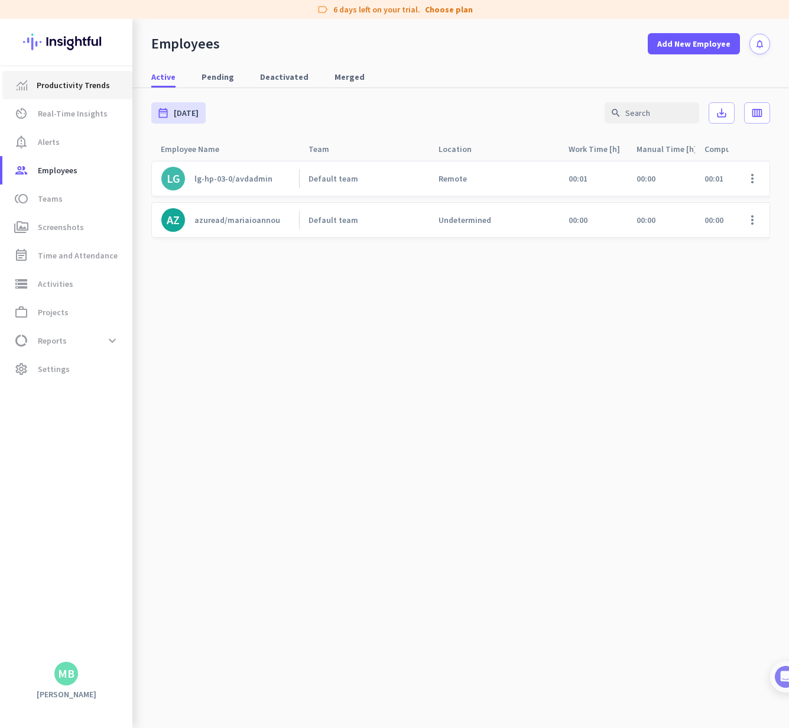
click at [75, 90] on span "Productivity Trends" at bounding box center [73, 85] width 73 height 14
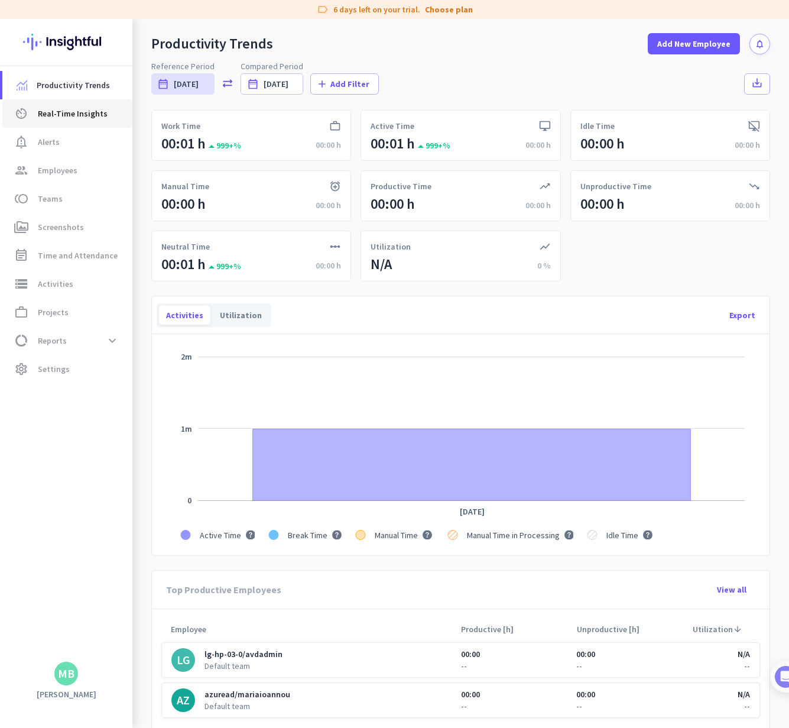
click at [74, 111] on span "Real-Time Insights" at bounding box center [73, 113] width 70 height 14
